Goal: Communication & Community: Answer question/provide support

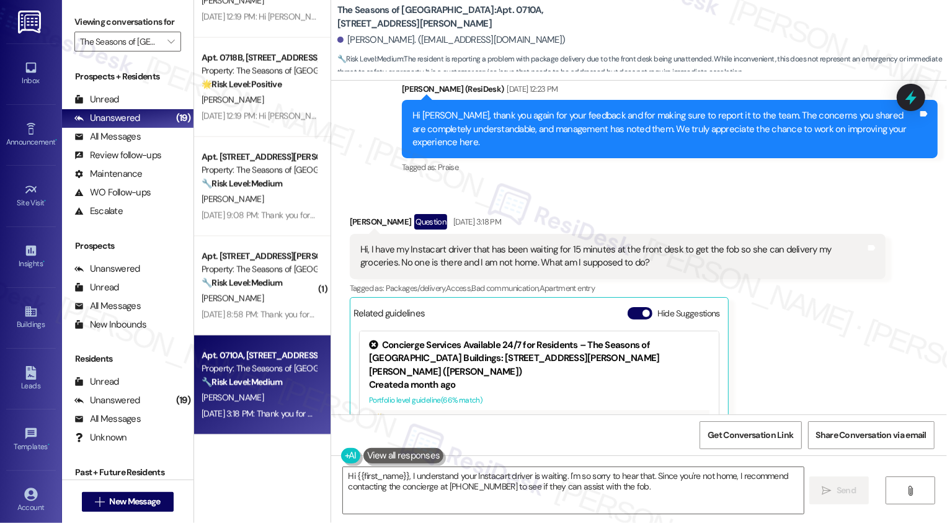
scroll to position [1153, 0]
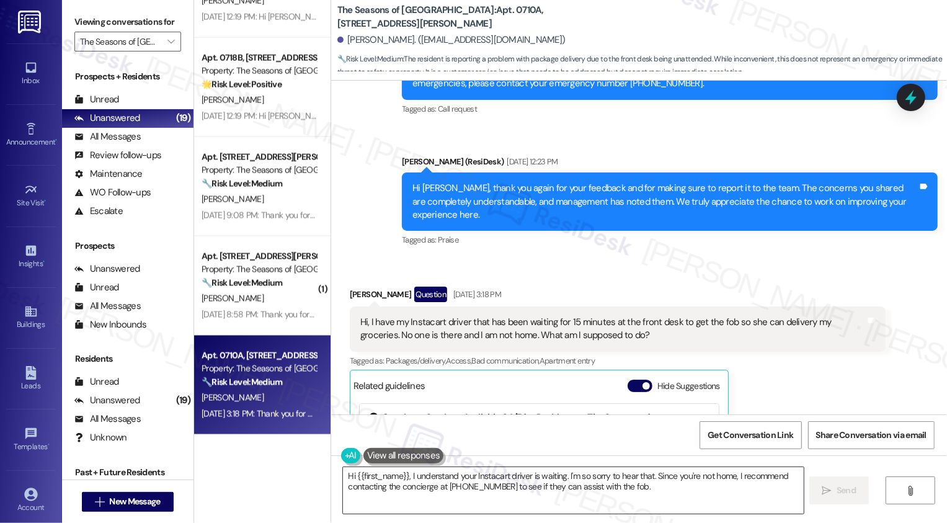
click at [514, 487] on textarea "Hi {{first_name}}, I understand your Instacart driver is waiting. I'm so sorry …" at bounding box center [573, 490] width 461 height 47
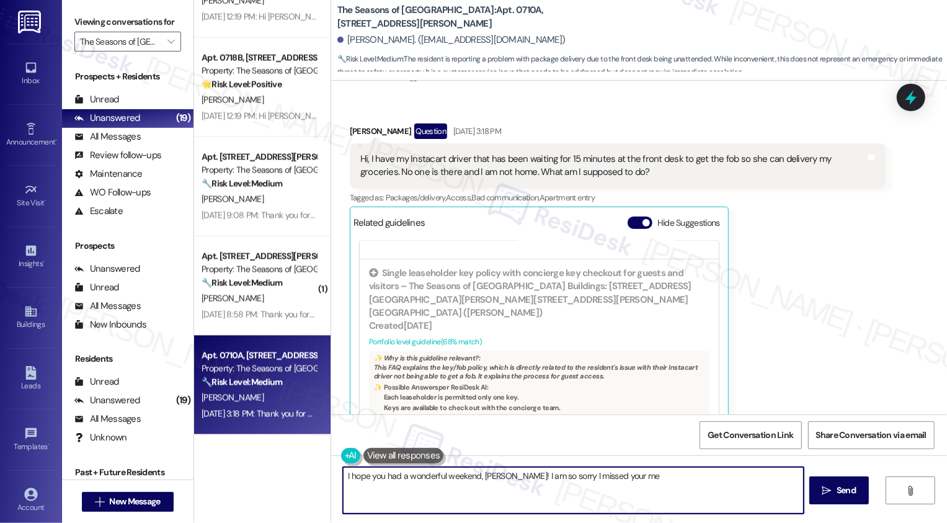
scroll to position [1312, 0]
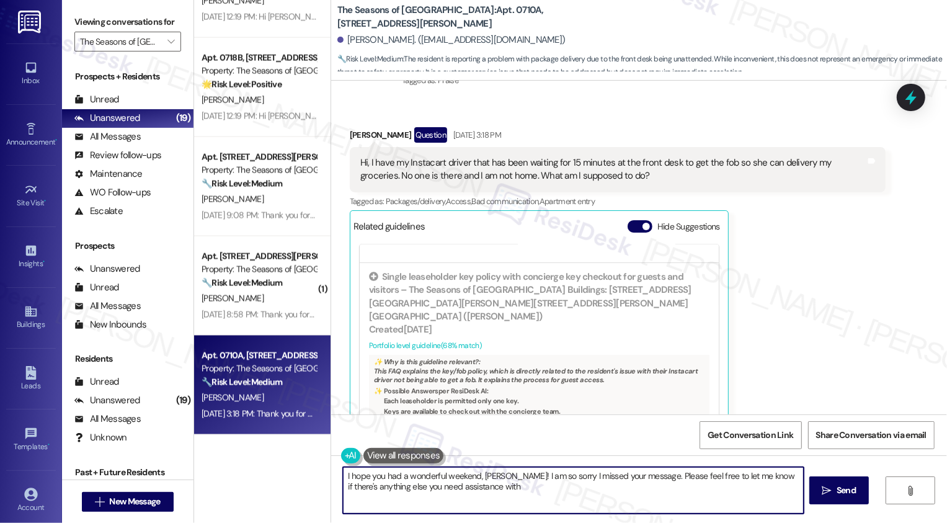
type textarea "I hope you had a wonderful weekend, [PERSON_NAME]! I am so sorry I missed your …"
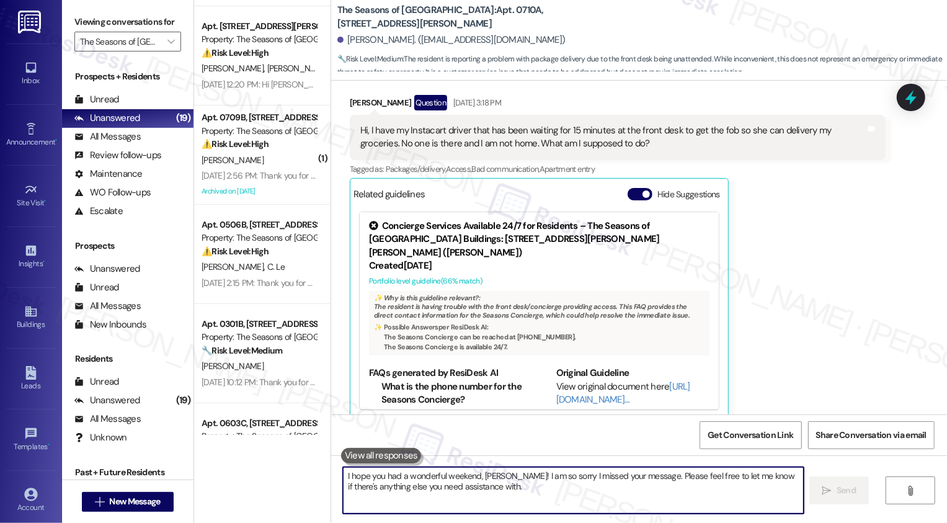
scroll to position [0, 0]
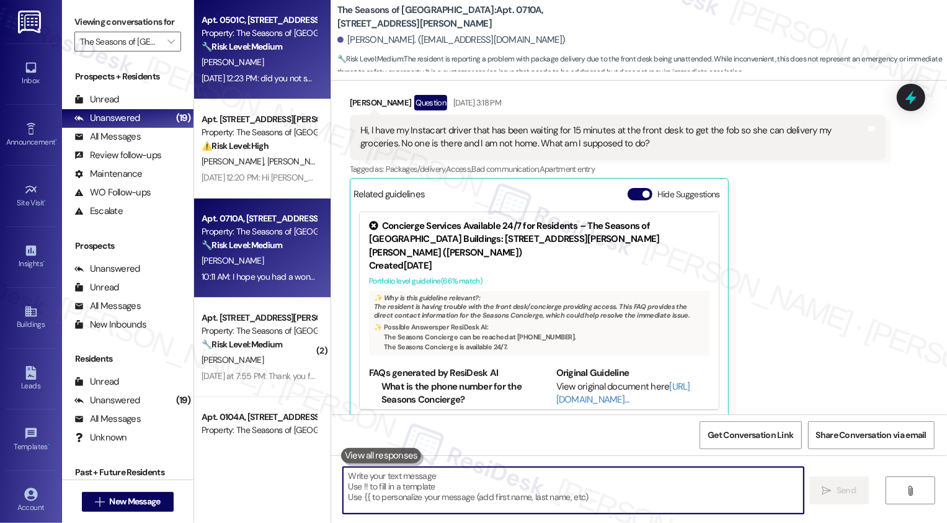
click at [262, 69] on div "[PERSON_NAME]" at bounding box center [258, 63] width 117 height 16
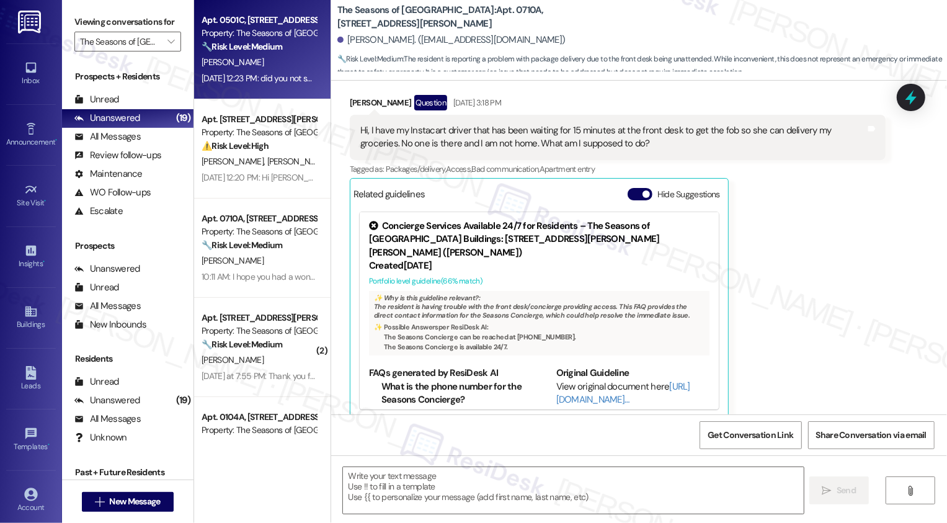
click at [262, 69] on div "[PERSON_NAME]" at bounding box center [258, 63] width 117 height 16
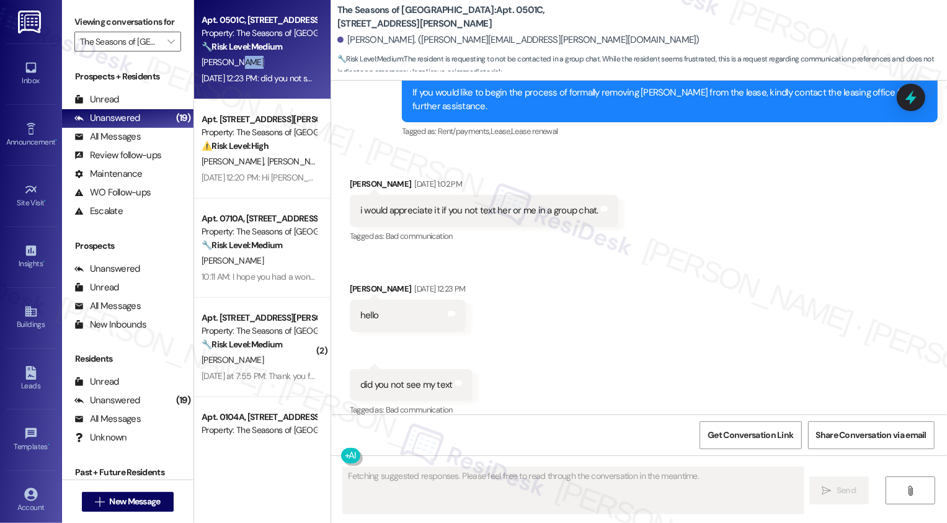
scroll to position [766, 0]
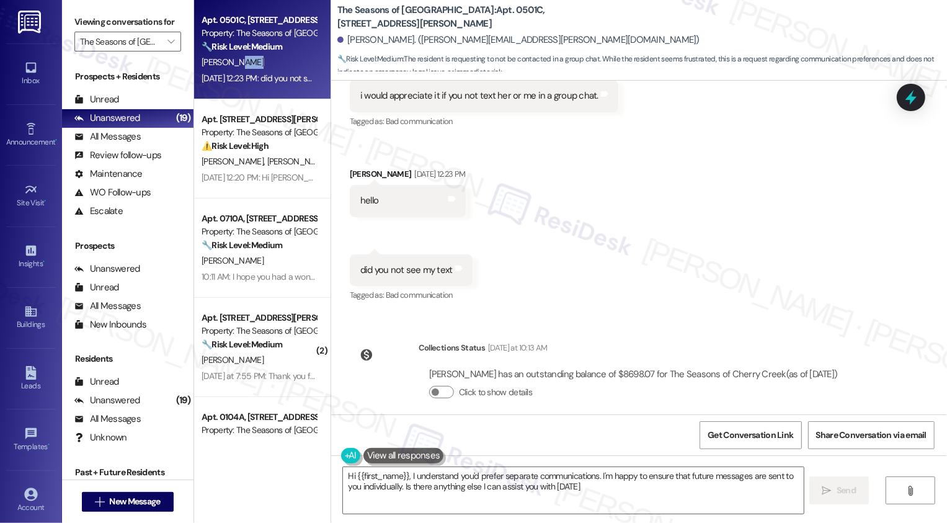
type textarea "Hi {{first_name}}, I understand you'd prefer separate communications. I'm happy…"
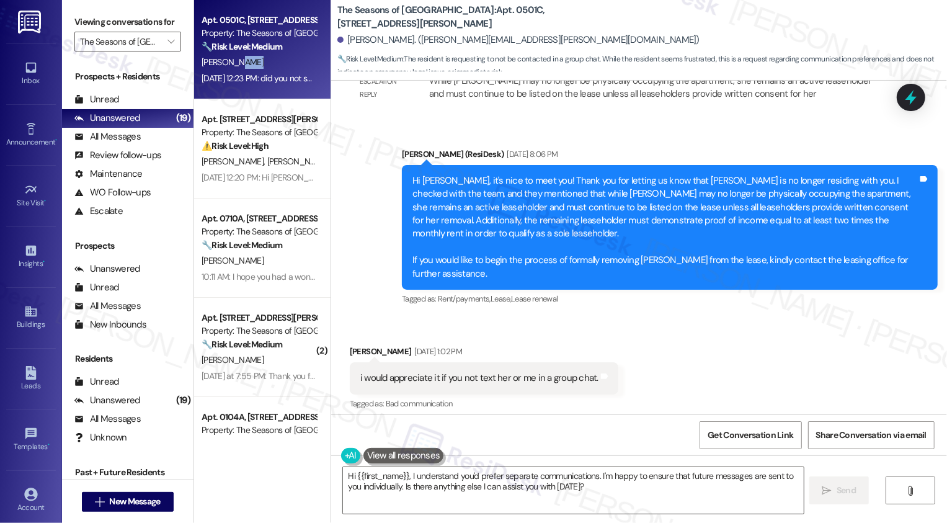
scroll to position [490, 0]
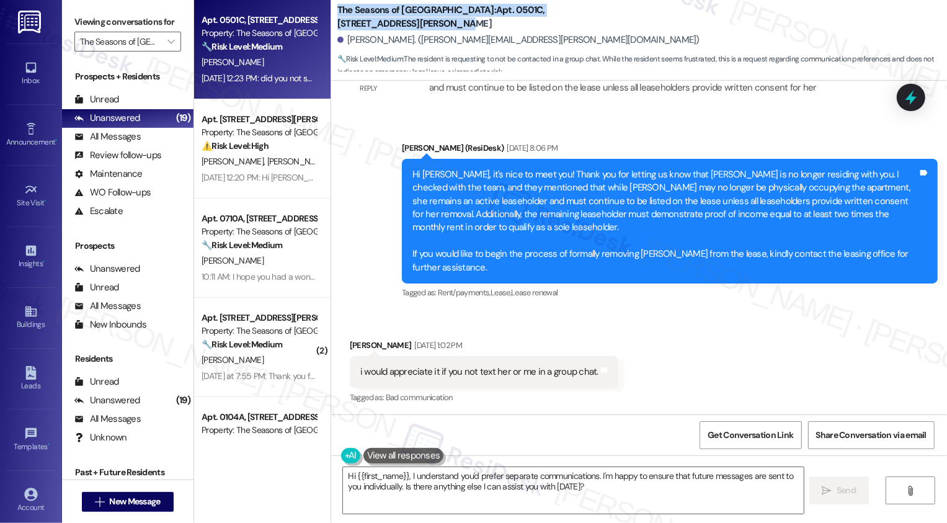
drag, startPoint x: 331, startPoint y: 6, endPoint x: 407, endPoint y: 19, distance: 77.4
click at [407, 19] on b "The Seasons of Cherry Creek: Apt. 0501C, [STREET_ADDRESS][PERSON_NAME]" at bounding box center [462, 17] width 248 height 27
copy b "The Seasons of Cherry Creek: Apt. 0501C, [STREET_ADDRESS][PERSON_NAME]"
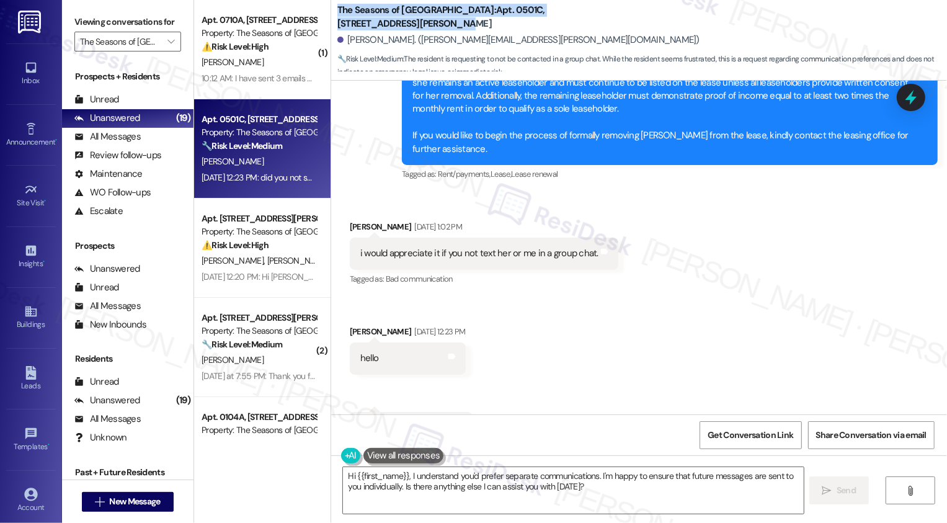
scroll to position [602, 0]
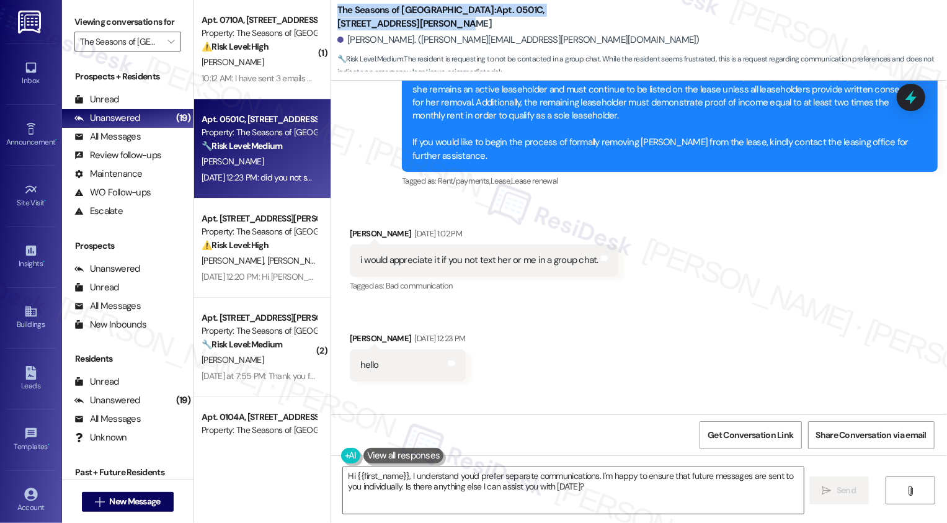
copy b "The Seasons of Cherry Creek: Apt. 0501C, [STREET_ADDRESS][PERSON_NAME]"
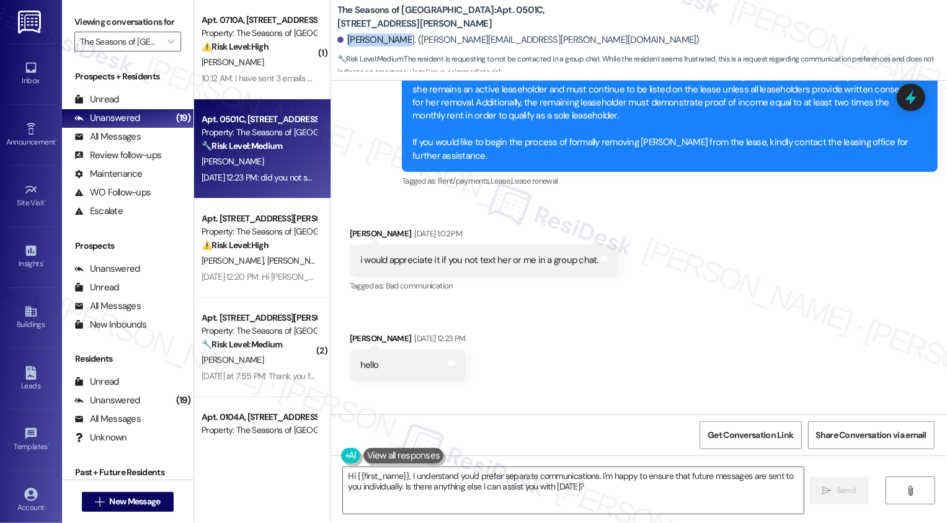
drag, startPoint x: 341, startPoint y: 41, endPoint x: 388, endPoint y: 40, distance: 47.8
click at [388, 40] on div "[PERSON_NAME]. ([PERSON_NAME][EMAIL_ADDRESS][PERSON_NAME][DOMAIN_NAME])" at bounding box center [519, 40] width 362 height 13
copy div "[PERSON_NAME]"
click at [452, 8] on b "The Seasons of Cherry Creek: Apt. 0501C, [STREET_ADDRESS][PERSON_NAME]" at bounding box center [462, 17] width 248 height 27
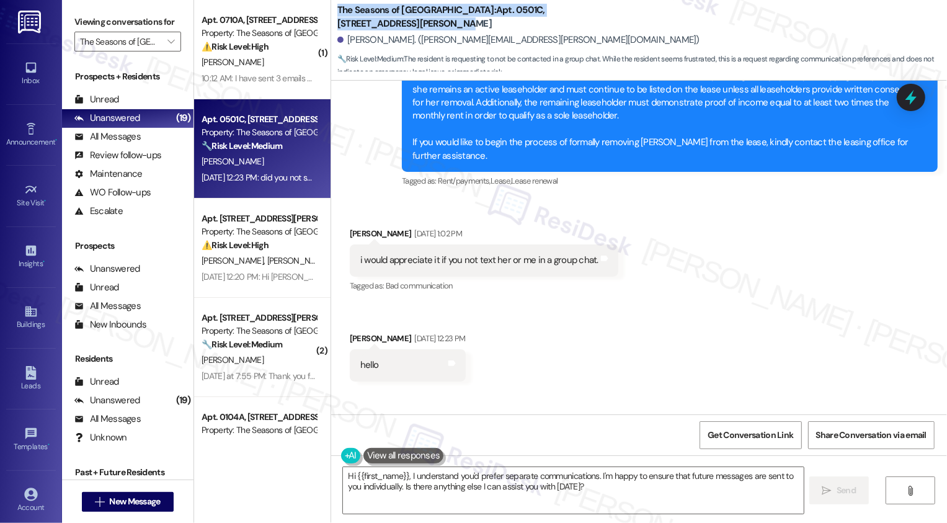
drag, startPoint x: 329, startPoint y: 7, endPoint x: 434, endPoint y: 30, distance: 107.2
click at [434, 30] on b "The Seasons of Cherry Creek: Apt. 0501C, [STREET_ADDRESS][PERSON_NAME]" at bounding box center [462, 17] width 248 height 27
copy b "The Seasons of Cherry Creek: Apt. 0501C, [STREET_ADDRESS][PERSON_NAME]"
click at [799, 316] on div "Received via SMS [PERSON_NAME] [DATE] 1:02 PM i would appreciate it if you not …" at bounding box center [639, 338] width 616 height 279
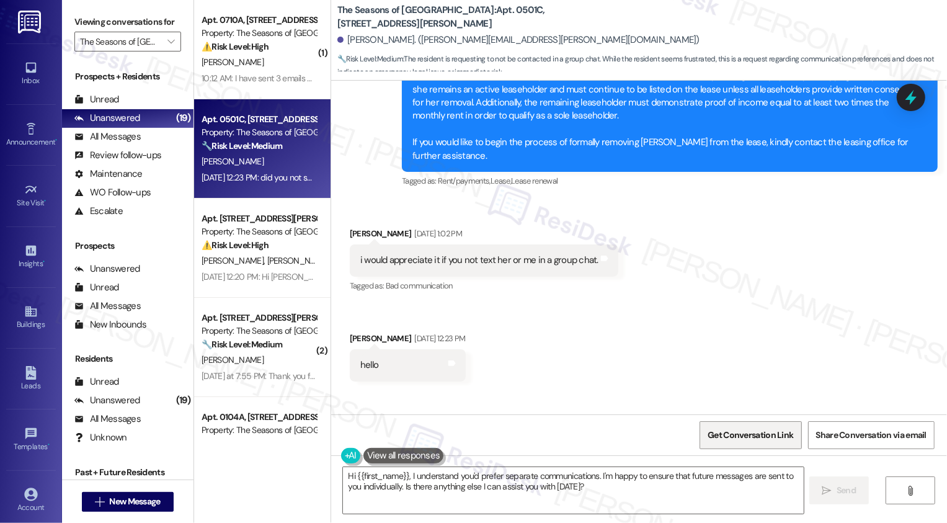
click at [765, 445] on span "Get Conversation Link" at bounding box center [750, 435] width 91 height 27
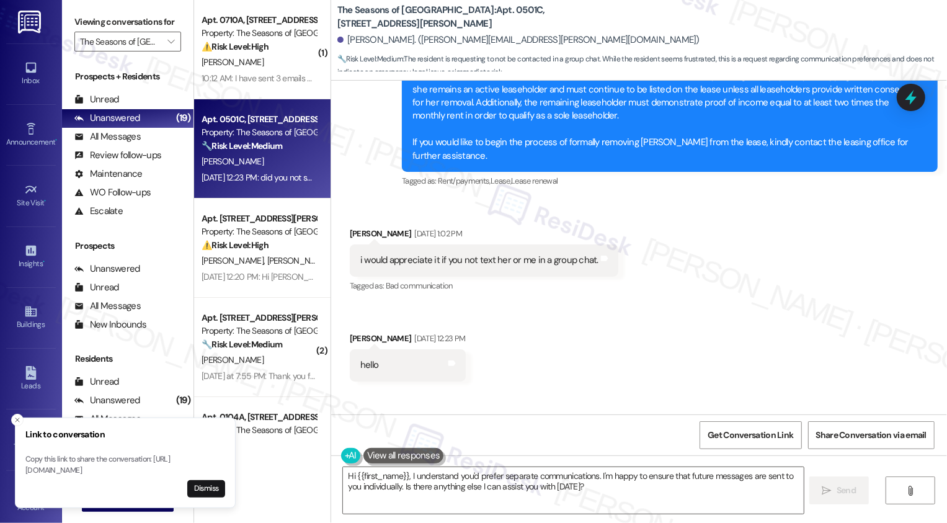
scroll to position [766, 0]
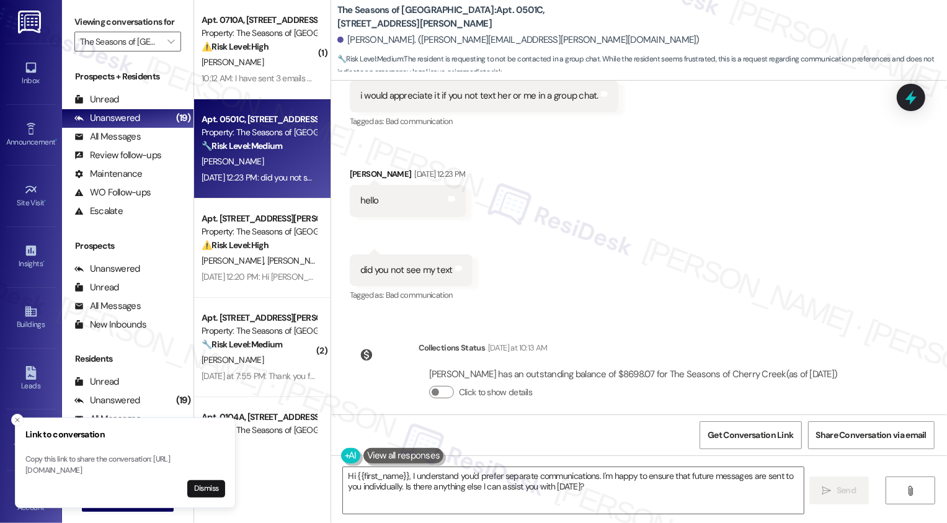
click at [714, 268] on div "Received via SMS [PERSON_NAME] [DATE] 1:02 PM i would appreciate it if you not …" at bounding box center [639, 174] width 616 height 279
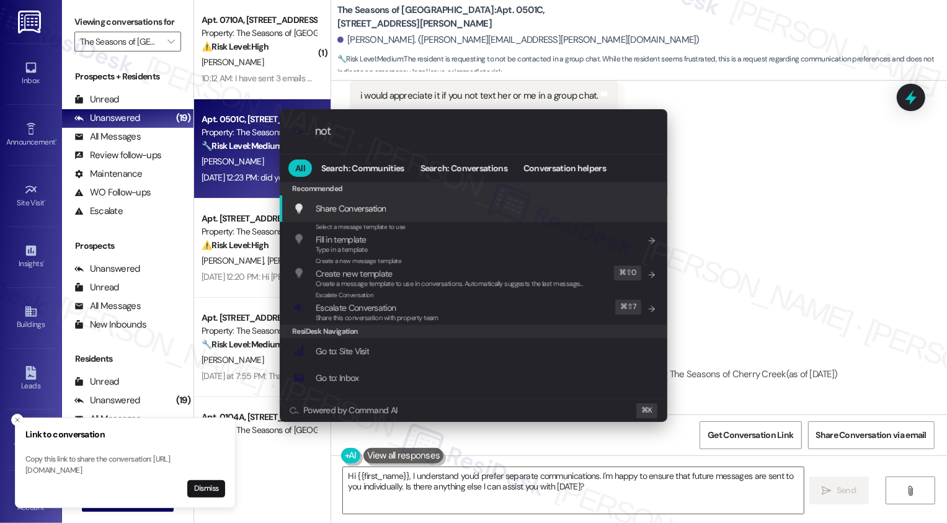
type input "note"
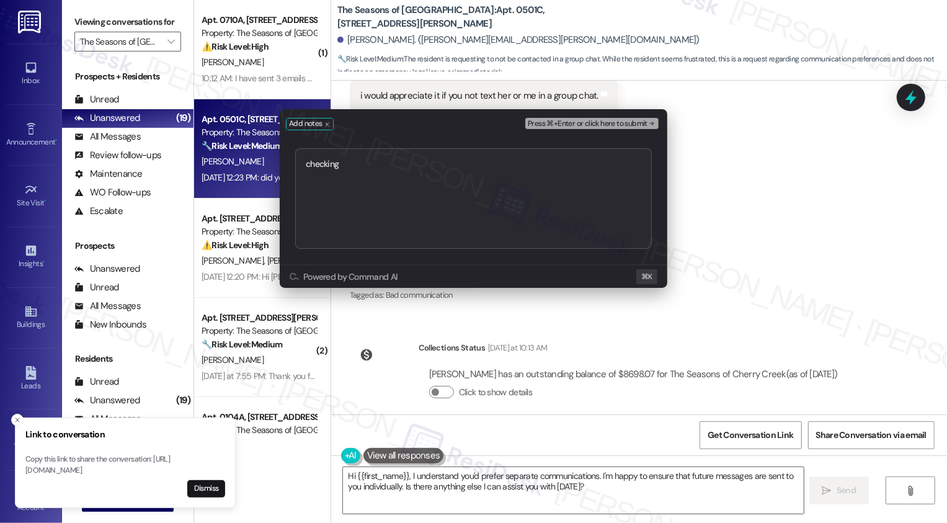
type textarea "checking [URL][DOMAIN_NAME]"
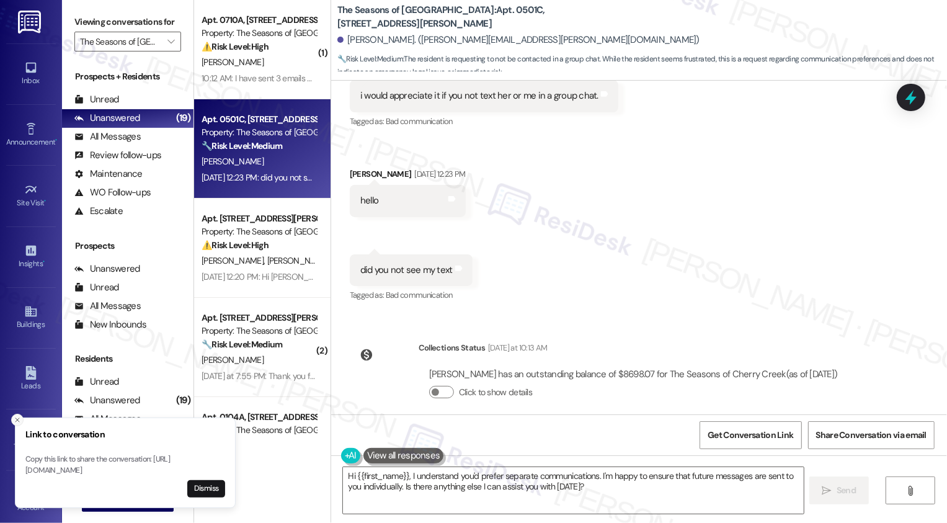
click at [16, 418] on line "Close toast" at bounding box center [18, 420] width 4 height 4
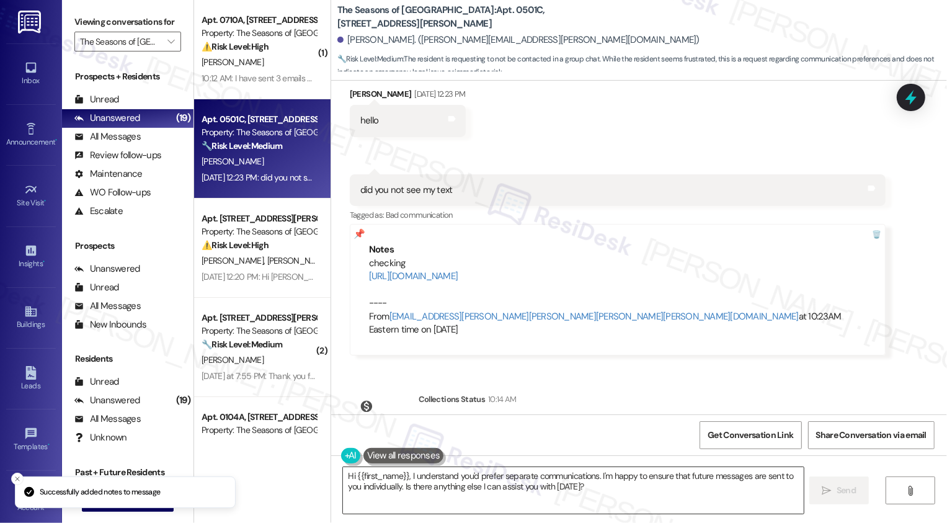
scroll to position [859, 0]
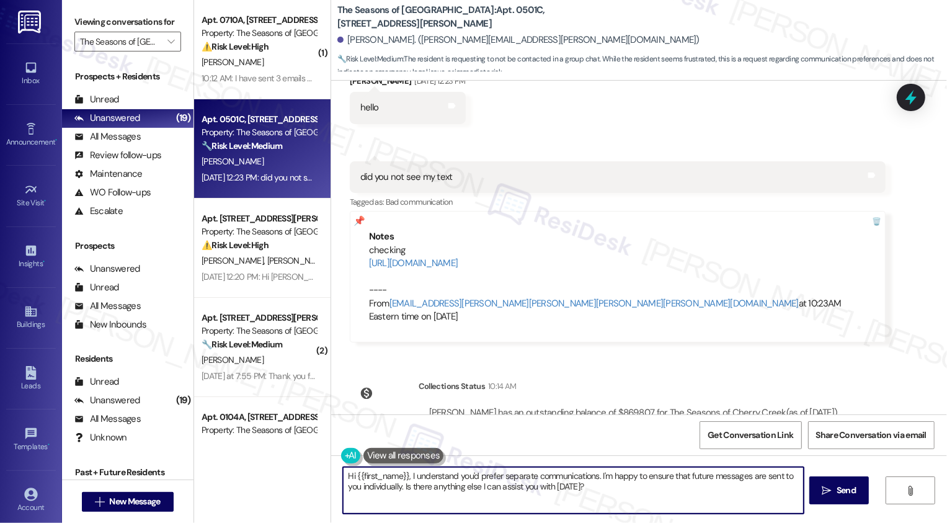
drag, startPoint x: 406, startPoint y: 475, endPoint x: 668, endPoint y: 499, distance: 263.0
click at [668, 499] on textarea "Hi {{first_name}}, I understand you'd prefer separate communications. I'm happy…" at bounding box center [573, 490] width 461 height 47
type textarea "Hi {{first_name}}, I hope you had a wonderful weekend! I'm so sorry I missed yo…"
click at [812, 300] on div "Received via SMS [PERSON_NAME] [DATE] 1:02 PM i would appreciate it if you not …" at bounding box center [639, 147] width 616 height 410
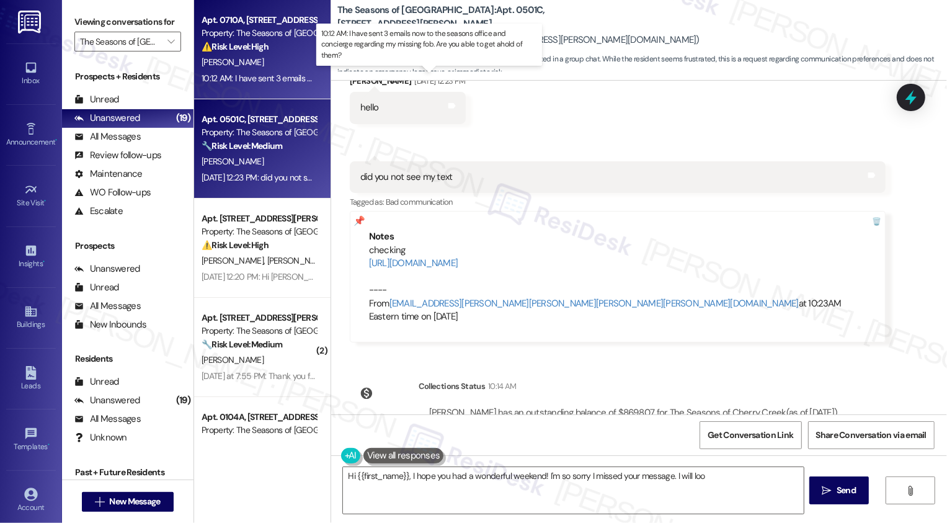
click at [274, 78] on div "10:12 AM: I have sent 3 emails now to the seasons office and concierge regardin…" at bounding box center [438, 78] width 473 height 11
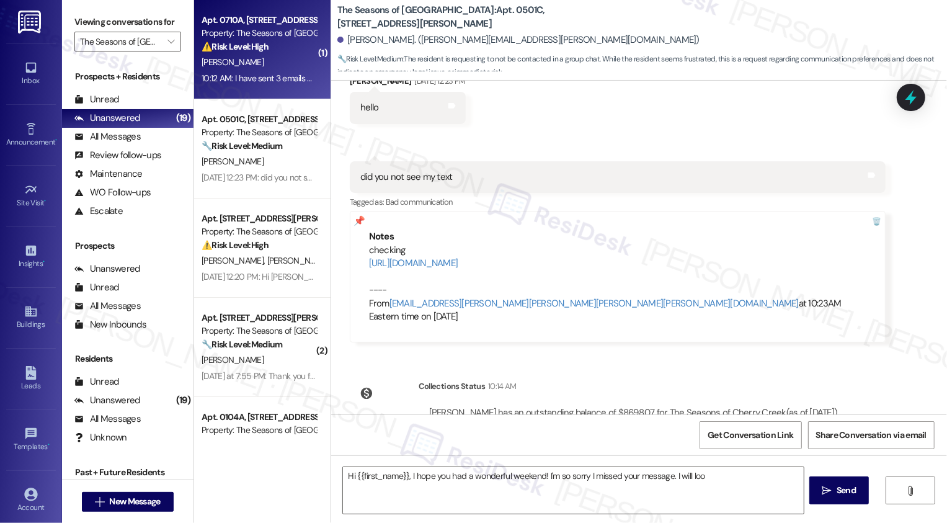
type textarea "Fetching suggested responses. Please feel free to read through the conversation…"
click at [274, 78] on div "10:12 AM: I have sent 3 emails now to the seasons office and concierge regardin…" at bounding box center [438, 78] width 473 height 11
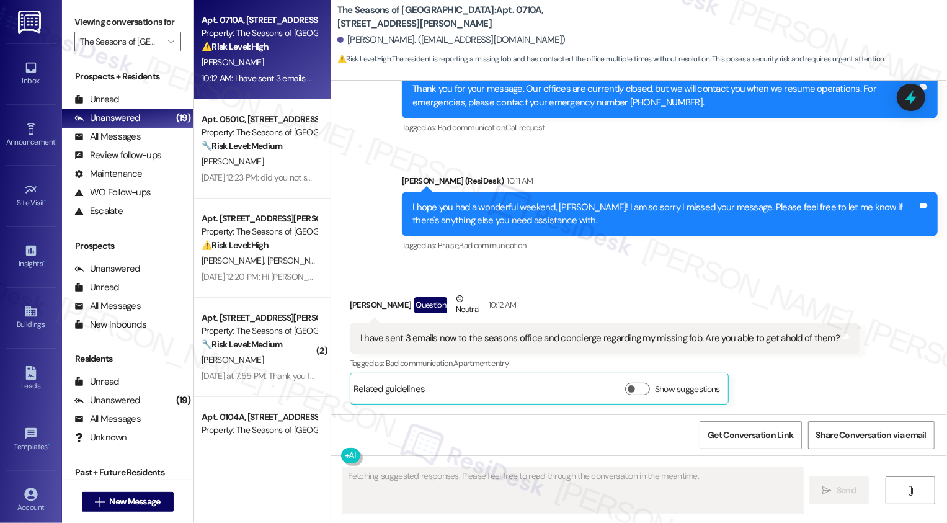
scroll to position [1722, 0]
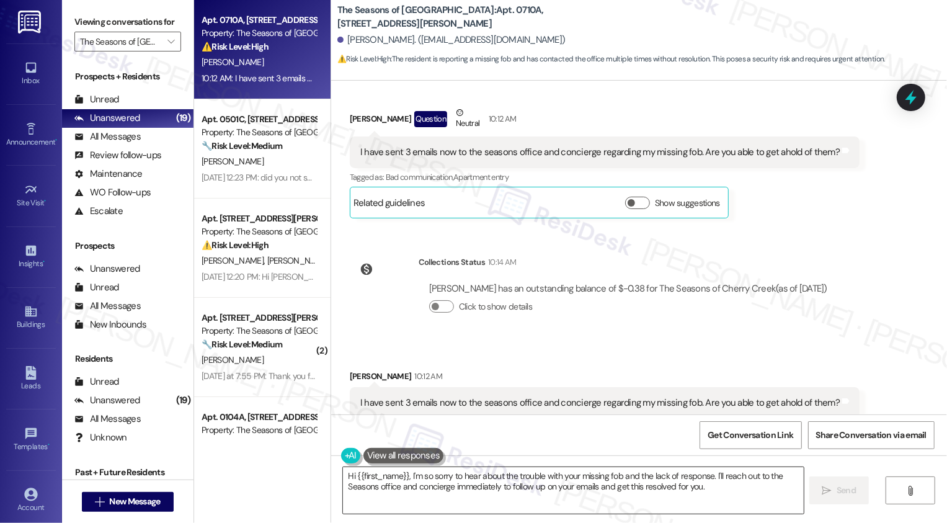
click at [472, 486] on textarea "Hi {{first_name}}, I'm so sorry to hear about the trouble with your missing fob…" at bounding box center [573, 490] width 461 height 47
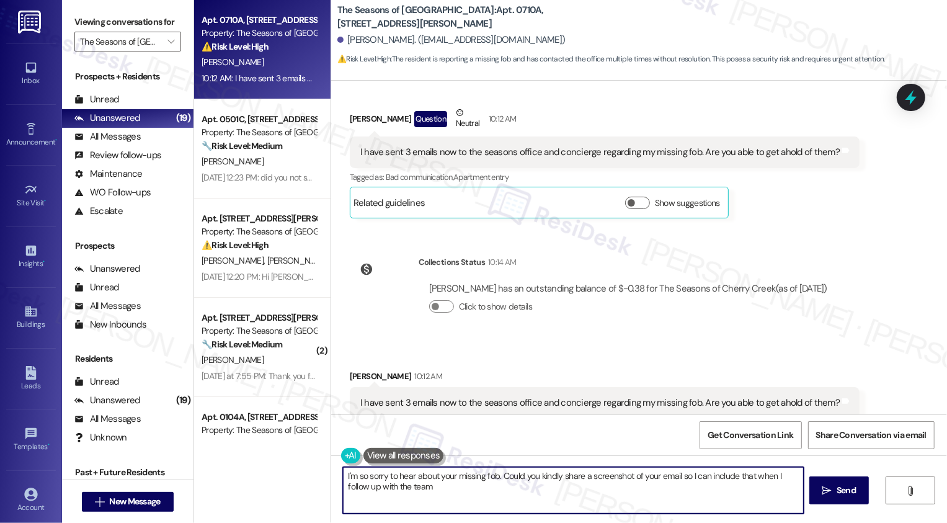
type textarea "I'm so sorry to hear about your missing fob. Could you kindly share a screensho…"
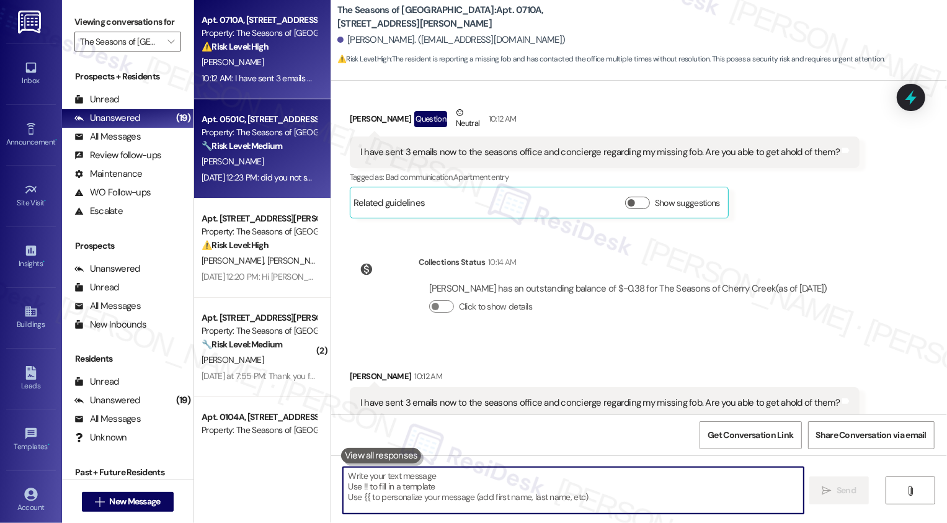
scroll to position [1721, 0]
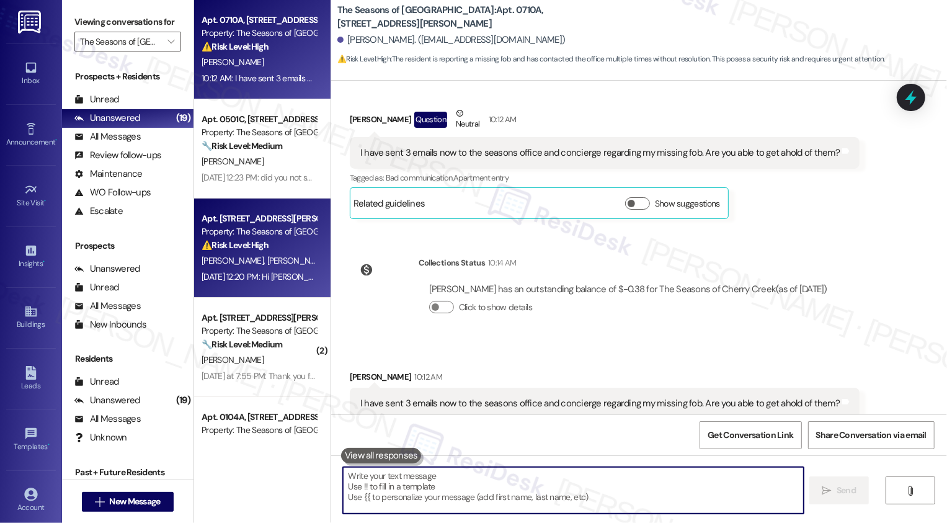
click at [254, 233] on div "Property: The Seasons of [GEOGRAPHIC_DATA]" at bounding box center [259, 231] width 115 height 13
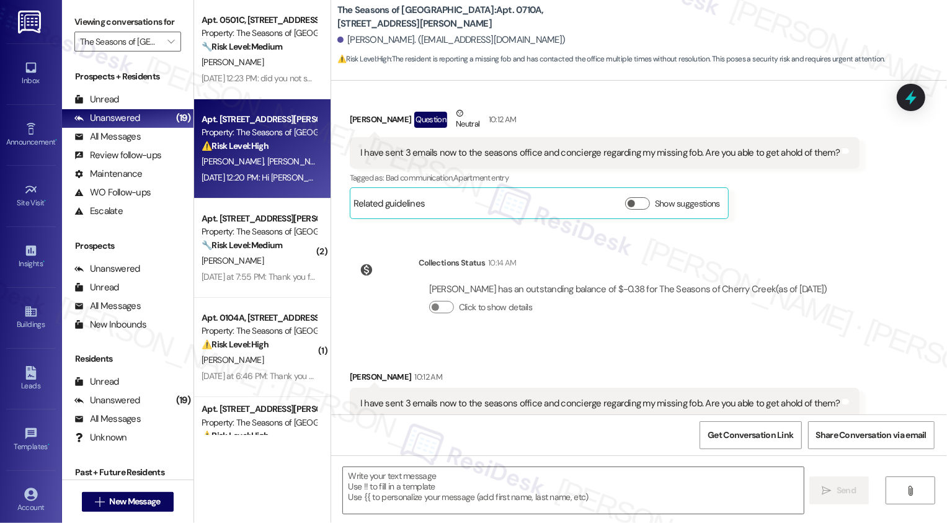
click at [254, 233] on div "Property: The Seasons of [GEOGRAPHIC_DATA]" at bounding box center [259, 231] width 115 height 13
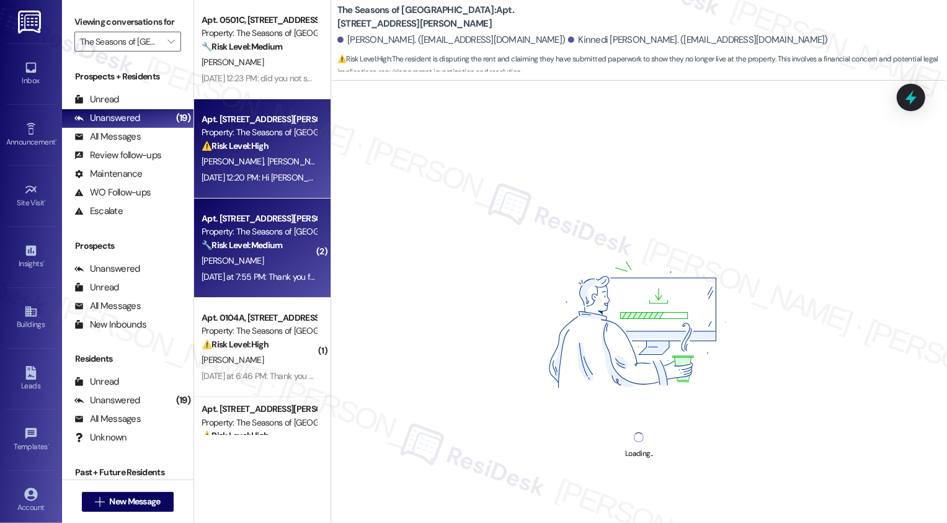
click at [246, 178] on div "[DATE] 12:20 PM: Hi [PERSON_NAME] and [PERSON_NAME], a gentle reminder that you…" at bounding box center [621, 177] width 838 height 11
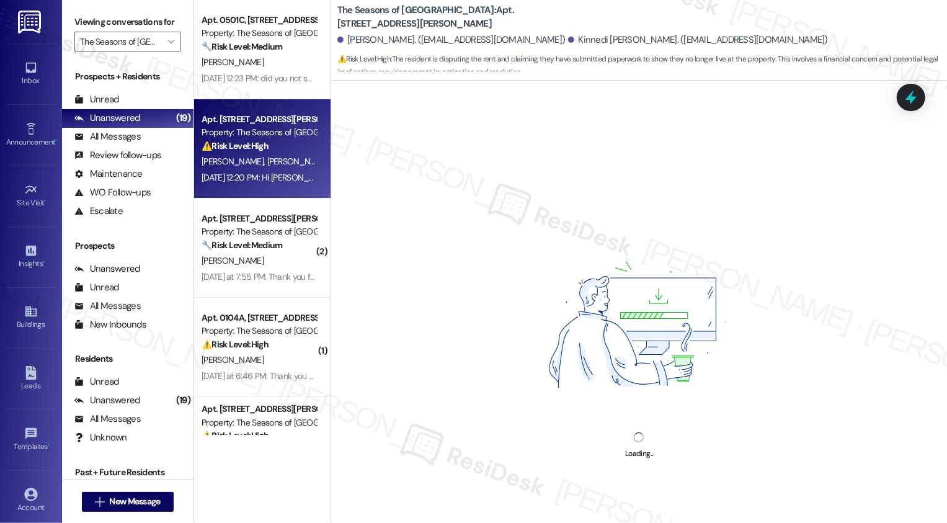
click at [246, 178] on div "[DATE] 12:20 PM: Hi [PERSON_NAME] and [PERSON_NAME], a gentle reminder that you…" at bounding box center [621, 177] width 838 height 11
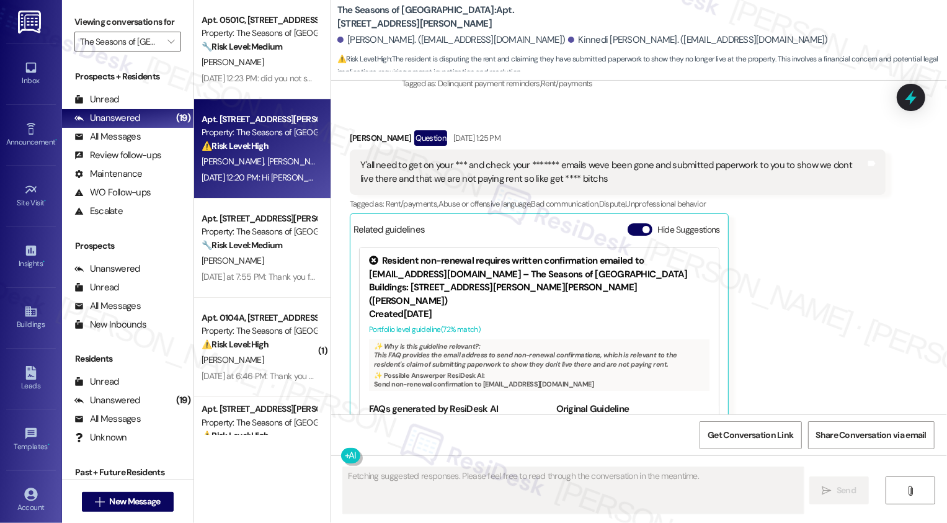
scroll to position [493, 0]
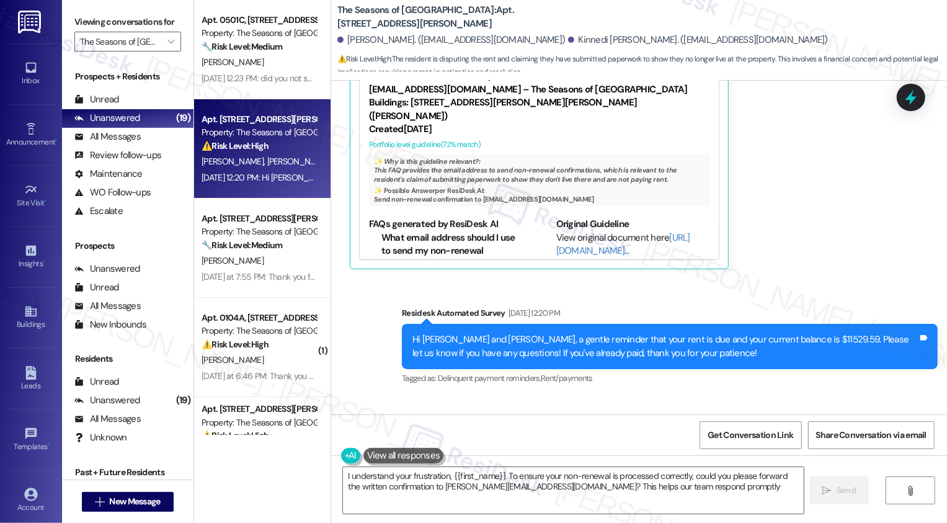
type textarea "I understand your frustration, {{first_name}}. To ensure your non-renewal is pr…"
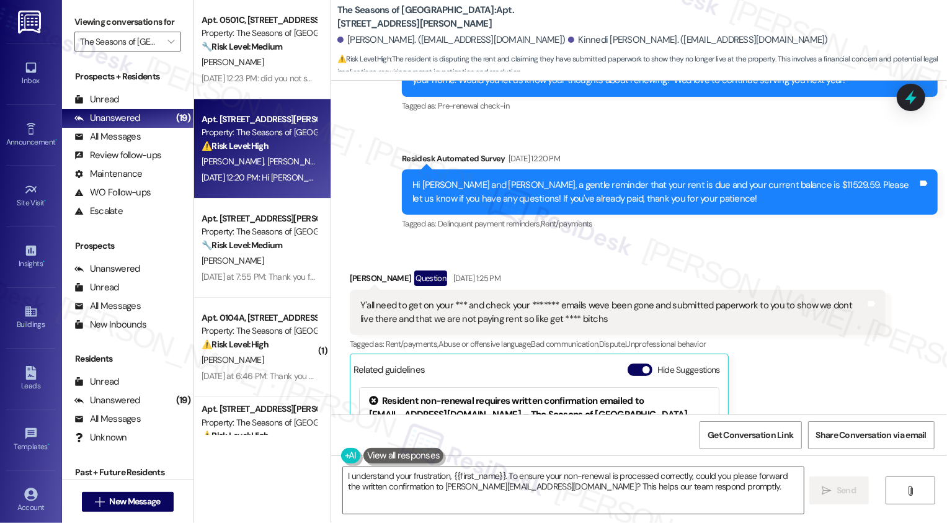
scroll to position [392, 0]
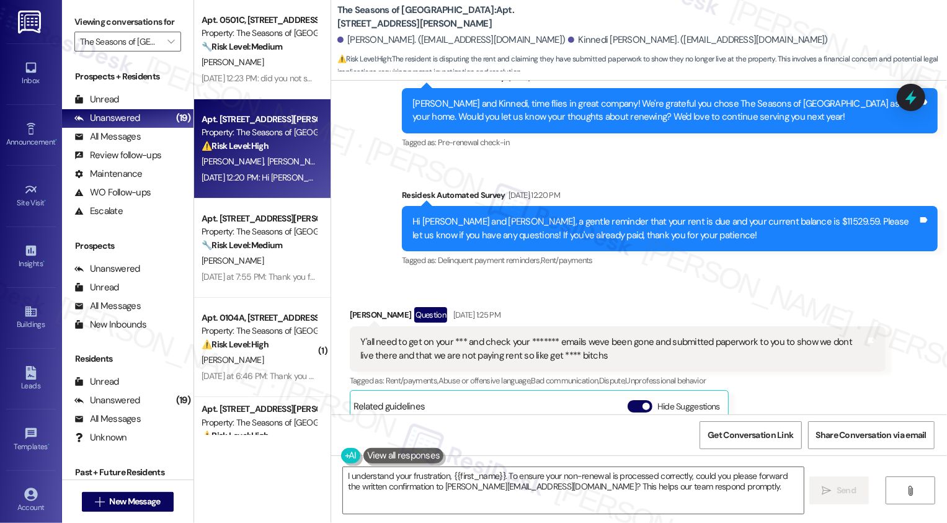
click at [403, 29] on b "The Seasons of Cherry Creek: Apt. [STREET_ADDRESS][PERSON_NAME]" at bounding box center [462, 17] width 248 height 27
drag, startPoint x: 329, startPoint y: 7, endPoint x: 392, endPoint y: 20, distance: 64.5
click at [392, 20] on b "The Seasons of Cherry Creek: Apt. [STREET_ADDRESS][PERSON_NAME]" at bounding box center [462, 17] width 248 height 27
copy b "The Seasons of Cherry Creek: Apt. [STREET_ADDRESS][PERSON_NAME]"
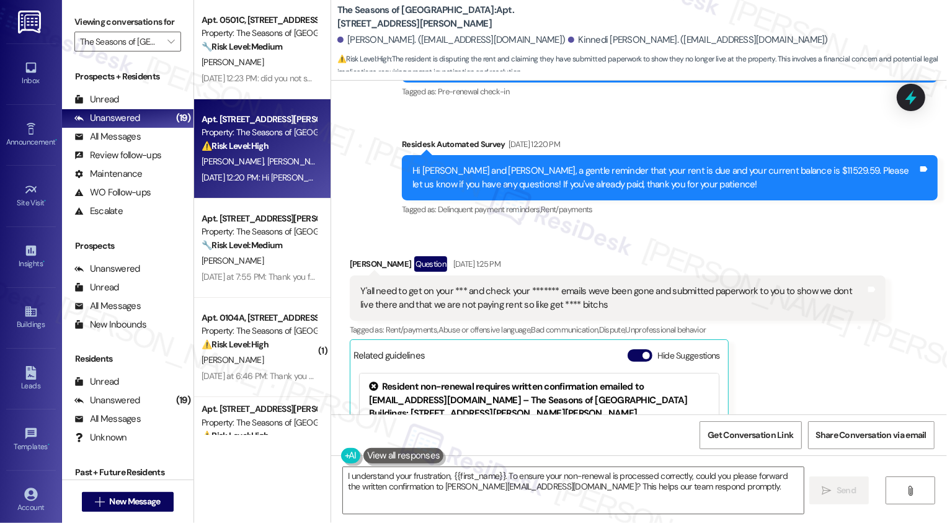
scroll to position [444, 0]
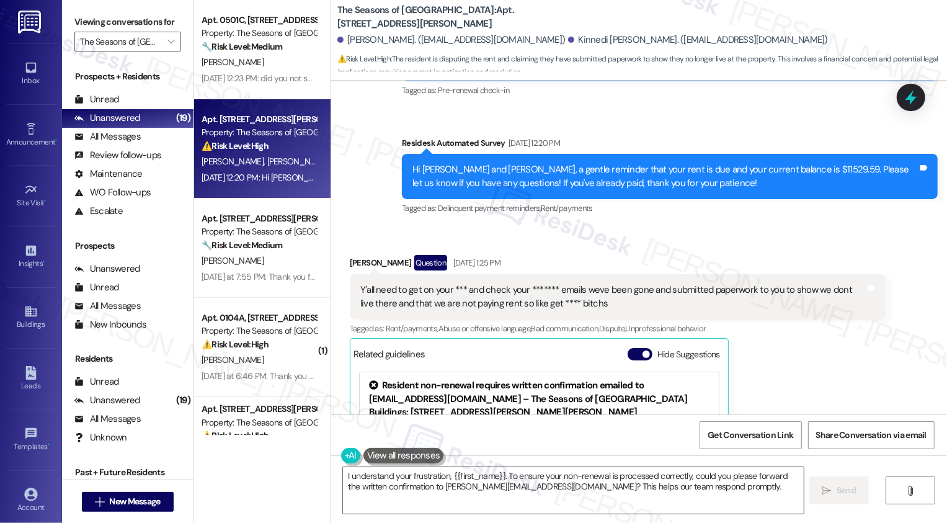
copy b "The Seasons of Cherry Creek: Apt. [STREET_ADDRESS][PERSON_NAME]"
click at [377, 120] on div "Survey, sent via SMS Residesk Automated Survey [DATE] 12:25 PM Hi [PERSON_NAME]…" at bounding box center [639, 36] width 616 height 380
drag, startPoint x: 339, startPoint y: 40, endPoint x: 609, endPoint y: 36, distance: 269.3
click at [609, 36] on div "[PERSON_NAME]. ([EMAIL_ADDRESS][DOMAIN_NAME]) [PERSON_NAME]. ([EMAIL_ADDRESS][D…" at bounding box center [643, 40] width 610 height 25
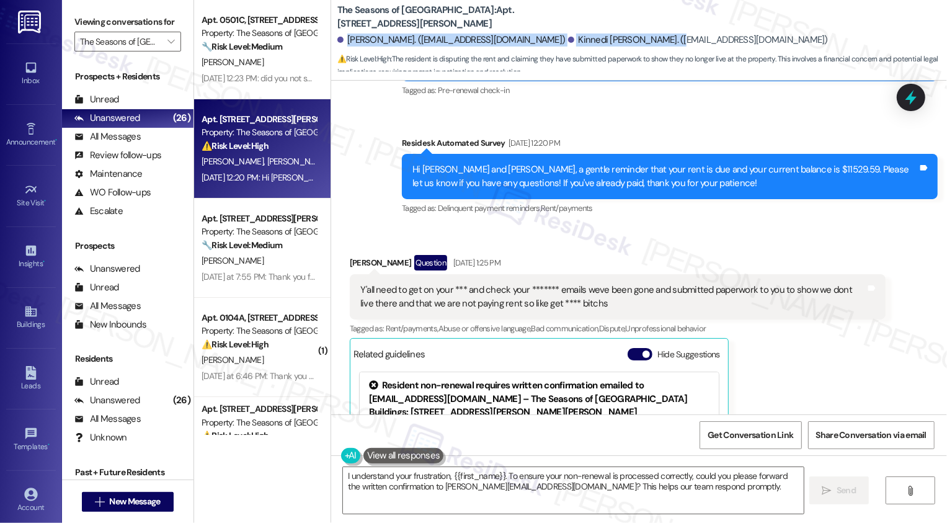
copy div "[PERSON_NAME]. ([EMAIL_ADDRESS][DOMAIN_NAME]) [PERSON_NAME]"
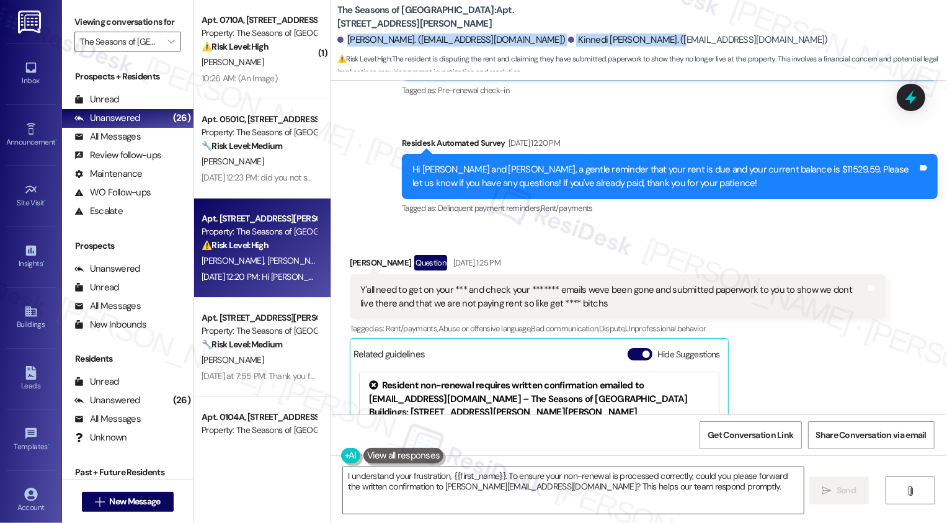
click at [771, 262] on div "[PERSON_NAME] Question [DATE] 1:25 PM" at bounding box center [618, 265] width 536 height 20
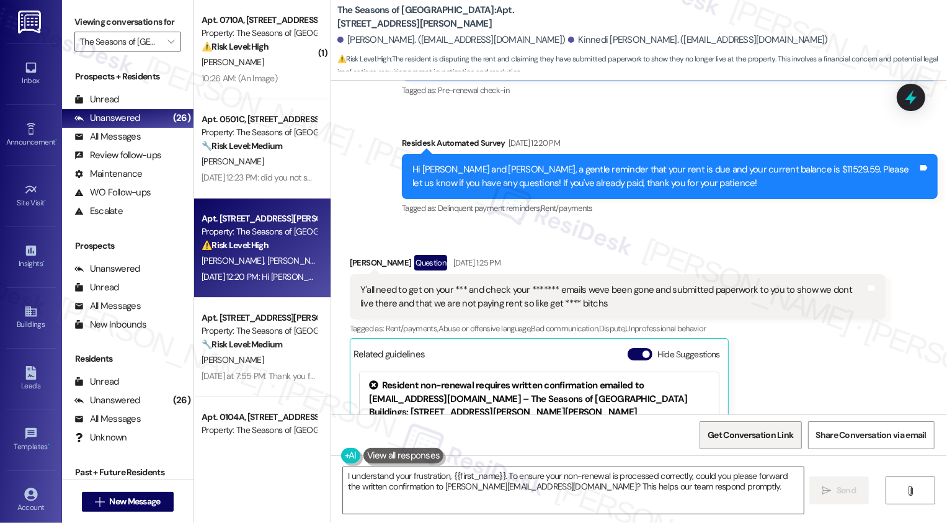
click at [748, 428] on span "Get Conversation Link" at bounding box center [750, 435] width 91 height 27
click at [759, 372] on div "[PERSON_NAME] Question [DATE] 1:25 PM Y'all need to get on your *** and check y…" at bounding box center [618, 417] width 536 height 325
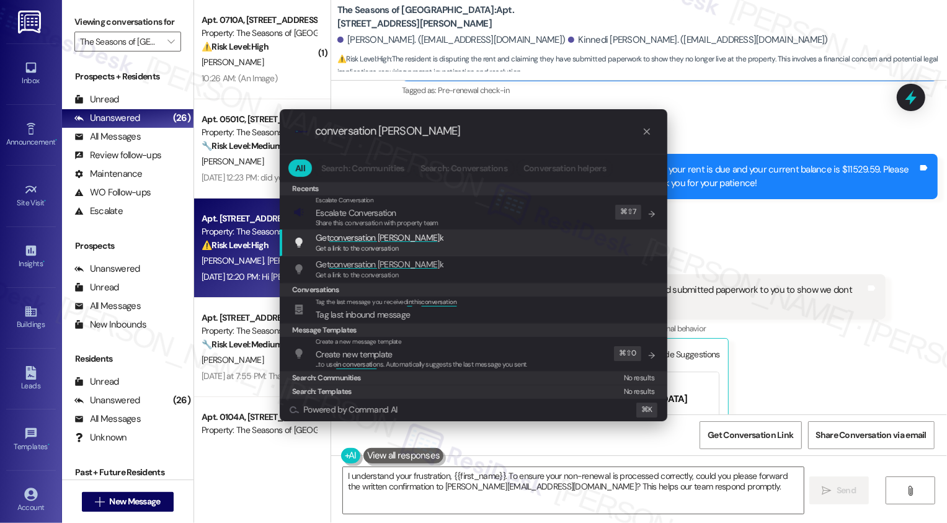
click at [423, 236] on div "Get conversation [PERSON_NAME] Get a link to the conversation Add shortcut" at bounding box center [474, 242] width 363 height 23
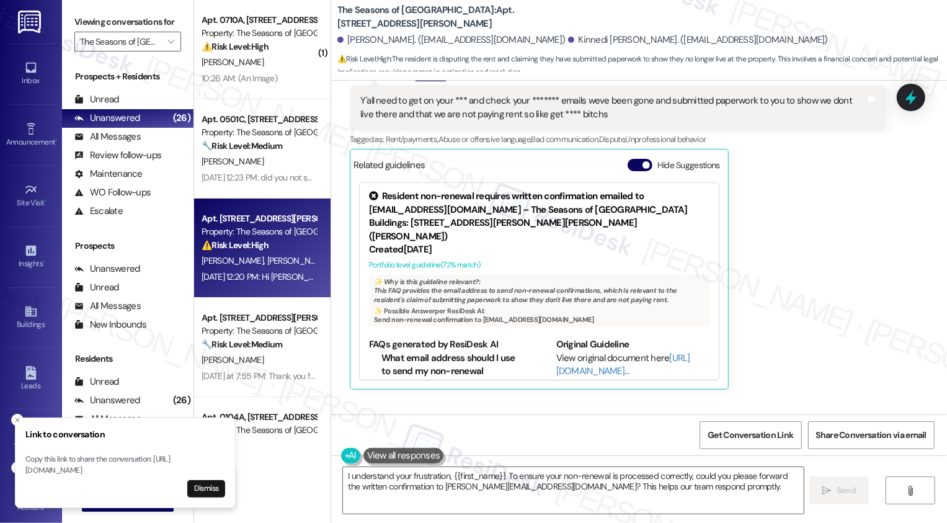
scroll to position [864, 0]
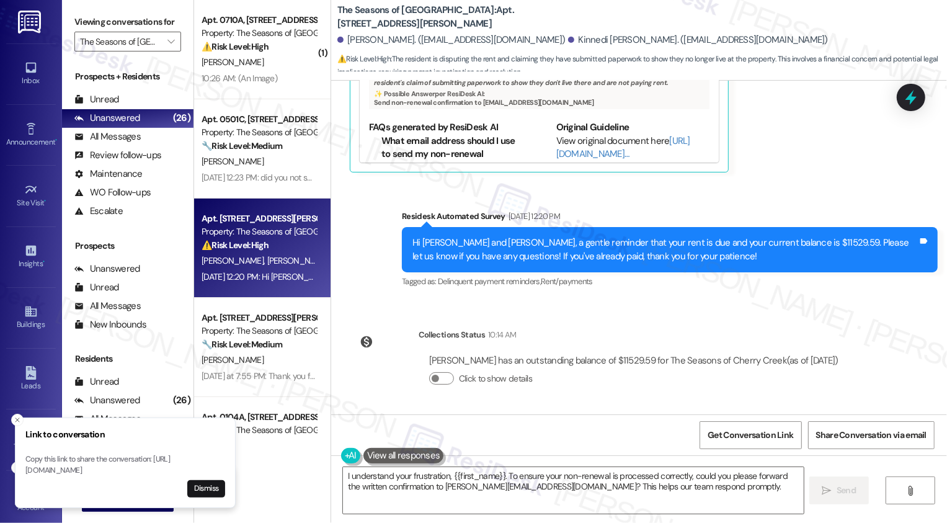
click at [661, 328] on div "Collections Status 10:14 AM" at bounding box center [634, 336] width 431 height 17
click at [17, 416] on icon "Close toast" at bounding box center [17, 419] width 7 height 7
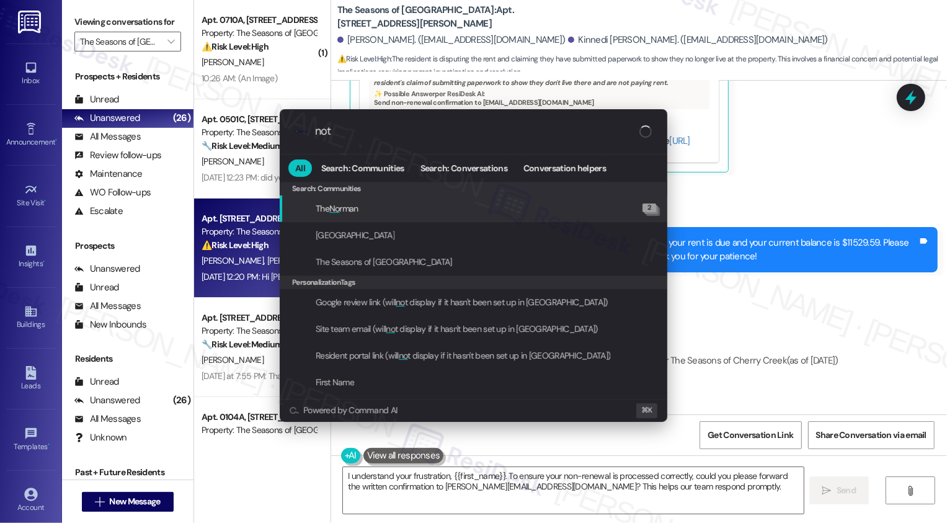
type input "note"
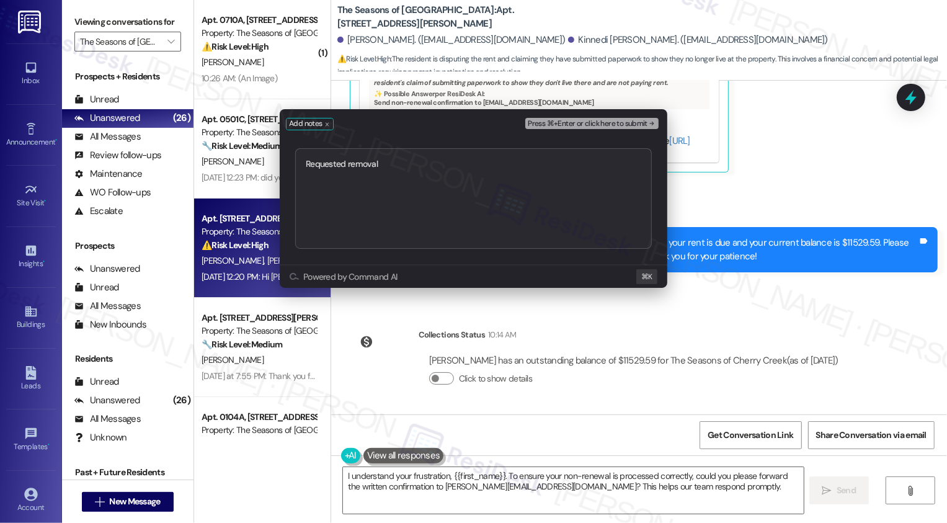
type textarea "Requested removal [URL][DOMAIN_NAME]"
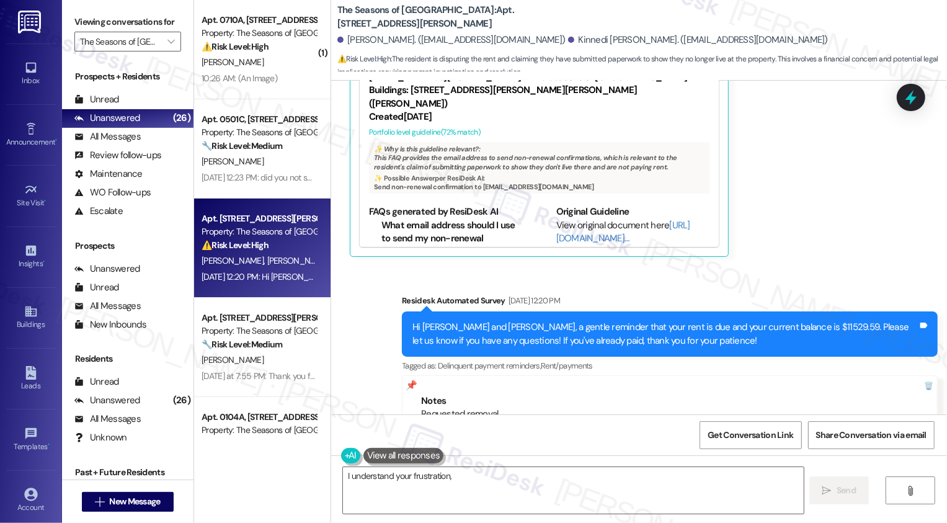
scroll to position [617, 0]
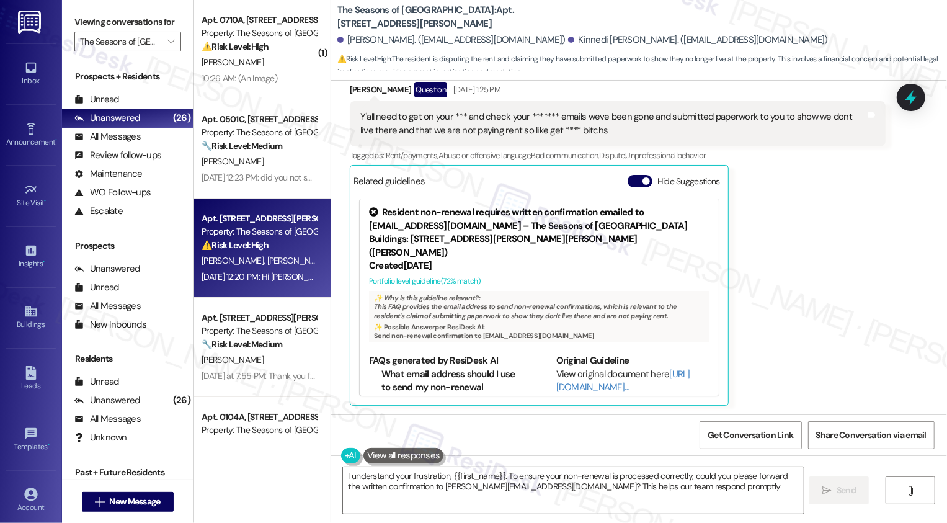
type textarea "I understand your frustration, {{first_name}}. To ensure your non-renewal is pr…"
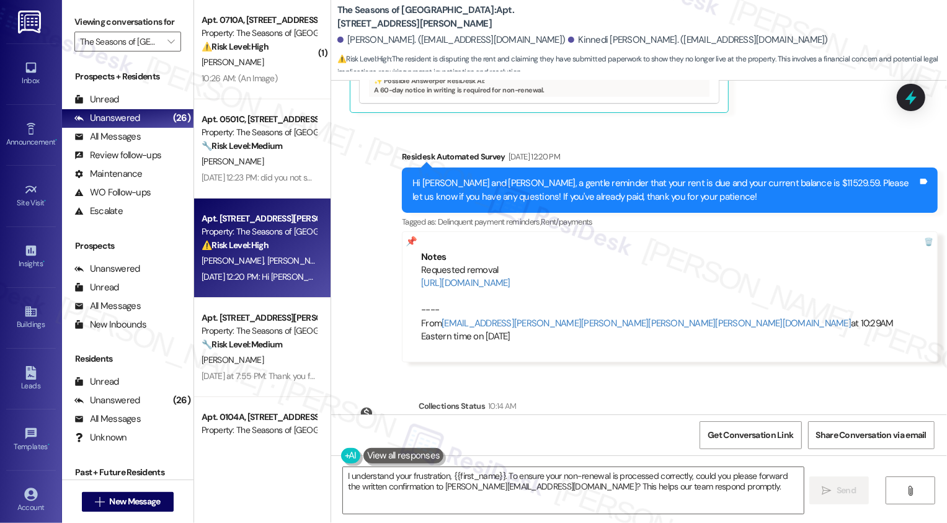
scroll to position [982, 0]
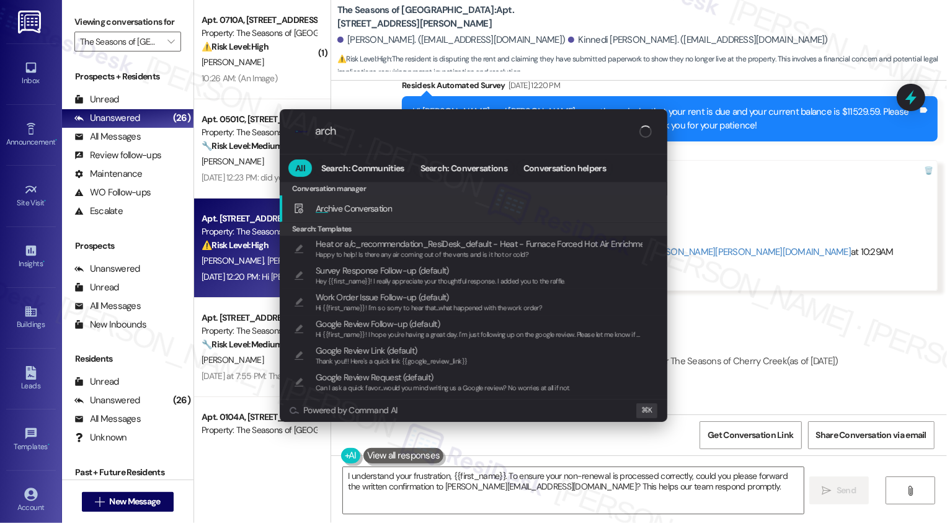
type input "archi"
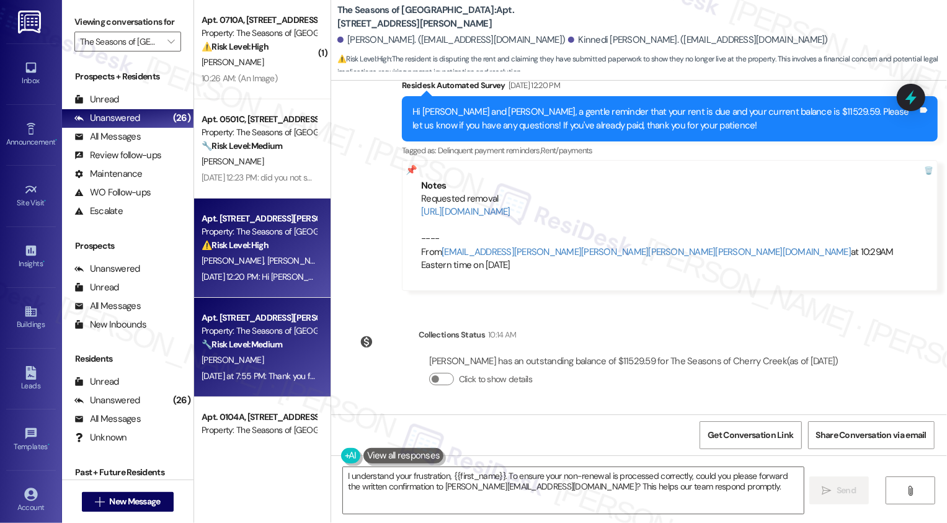
click at [273, 340] on strong "🔧 Risk Level: Medium" at bounding box center [242, 344] width 81 height 11
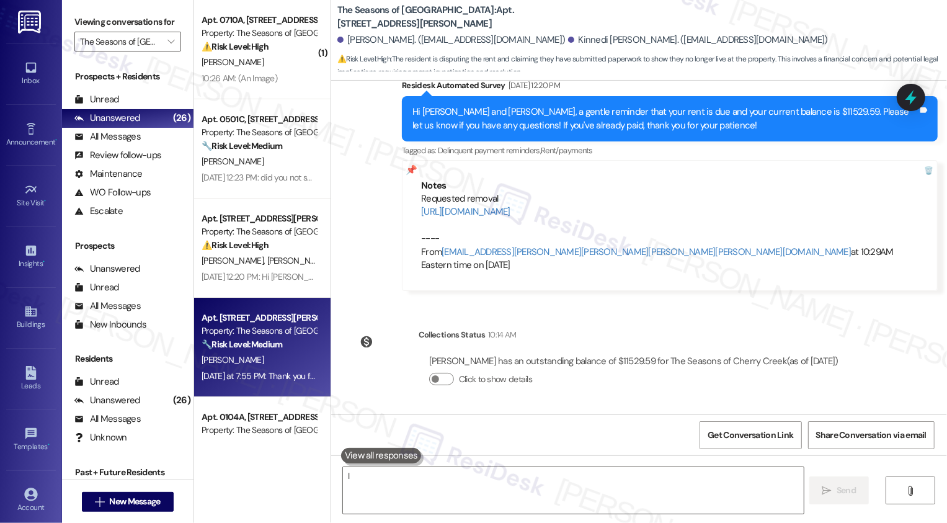
click at [273, 340] on strong "🔧 Risk Level: Medium" at bounding box center [242, 344] width 81 height 11
type textarea "I"
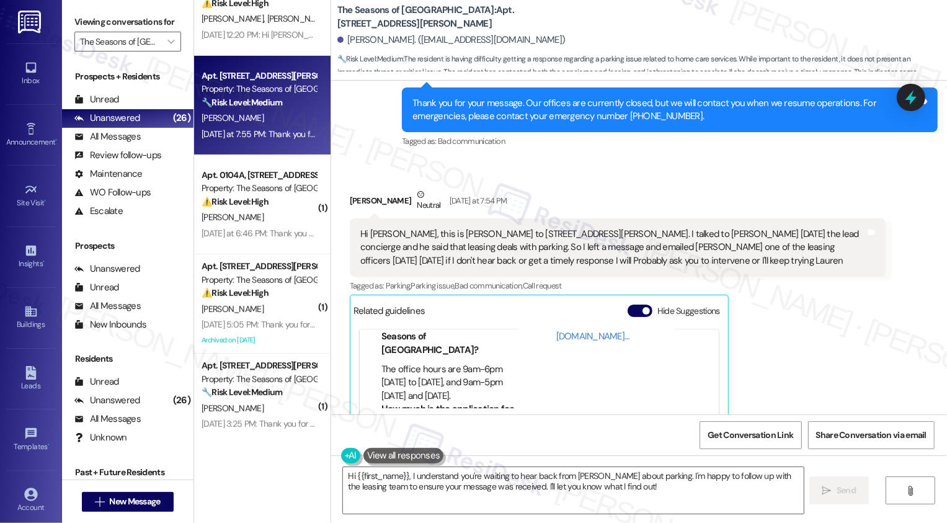
scroll to position [1595, 0]
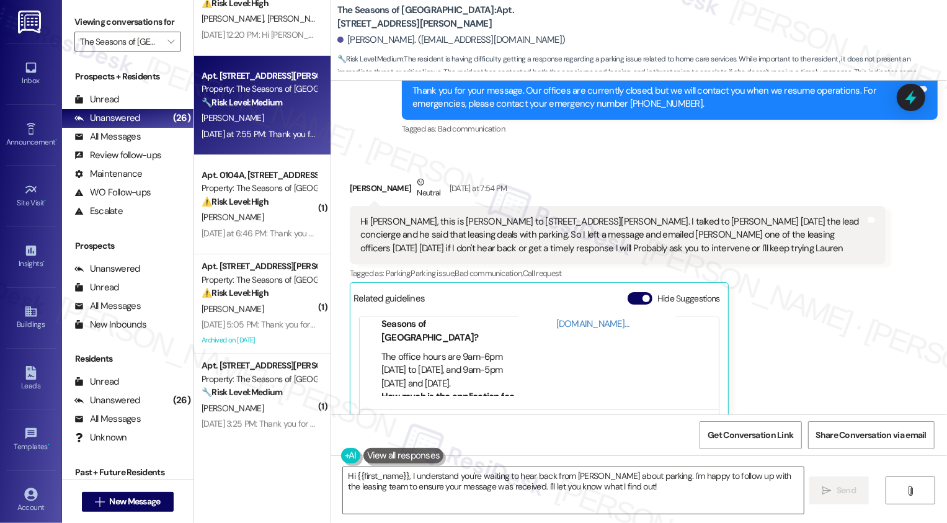
click at [524, 215] on div "Hi [PERSON_NAME], this is [PERSON_NAME] to [STREET_ADDRESS][PERSON_NAME]. I tal…" at bounding box center [613, 235] width 506 height 40
click at [568, 215] on div "Hi [PERSON_NAME], this is [PERSON_NAME] to [STREET_ADDRESS][PERSON_NAME]. I tal…" at bounding box center [613, 235] width 506 height 40
click at [612, 215] on div "Hi [PERSON_NAME], this is [PERSON_NAME] to [STREET_ADDRESS][PERSON_NAME]. I tal…" at bounding box center [613, 235] width 506 height 40
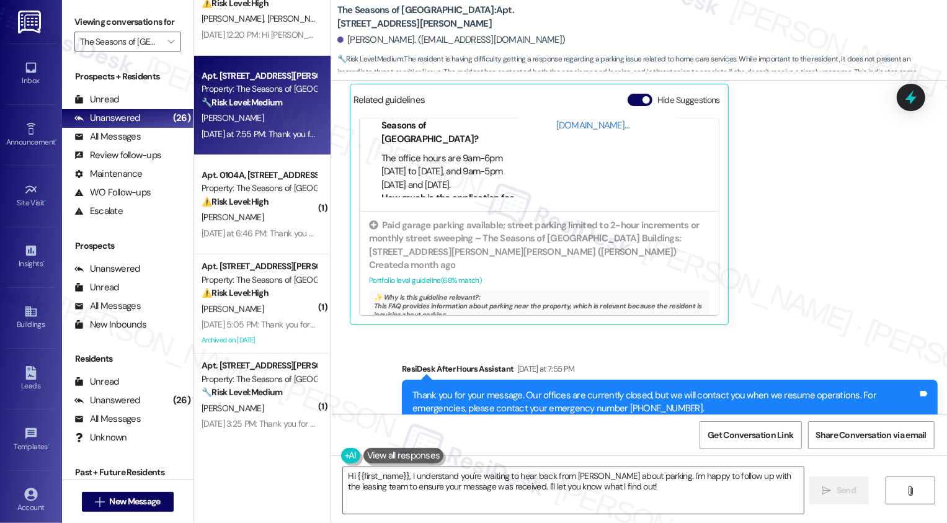
scroll to position [1905, 0]
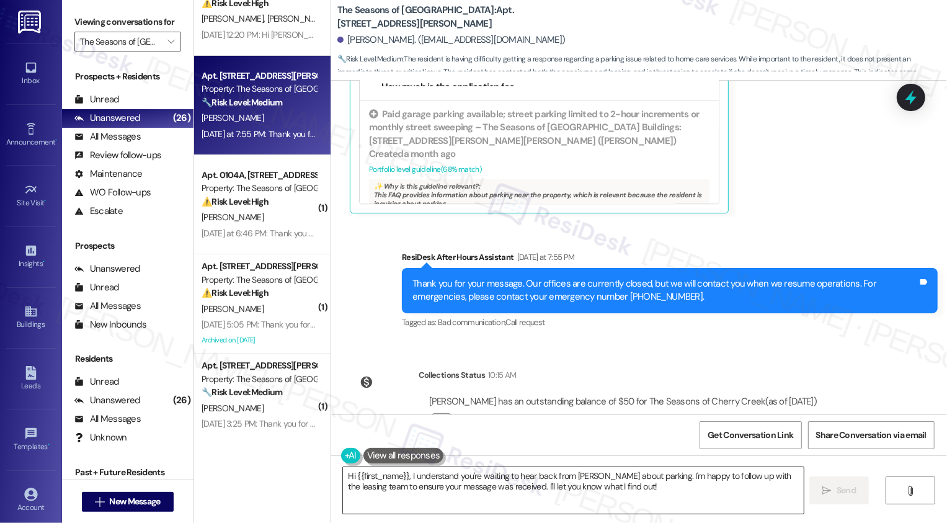
click at [415, 483] on textarea "Hi {{first_name}}, I understand you're waiting to hear back from [PERSON_NAME] …" at bounding box center [573, 490] width 461 height 47
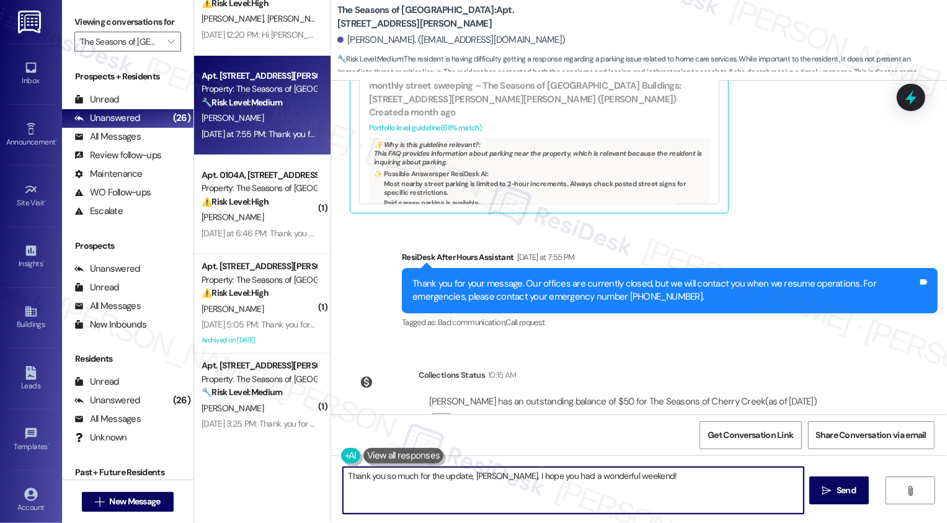
click at [676, 478] on textarea "Thank you so much for the update, [PERSON_NAME]. I hope you had a wonderful wee…" at bounding box center [573, 490] width 461 height 47
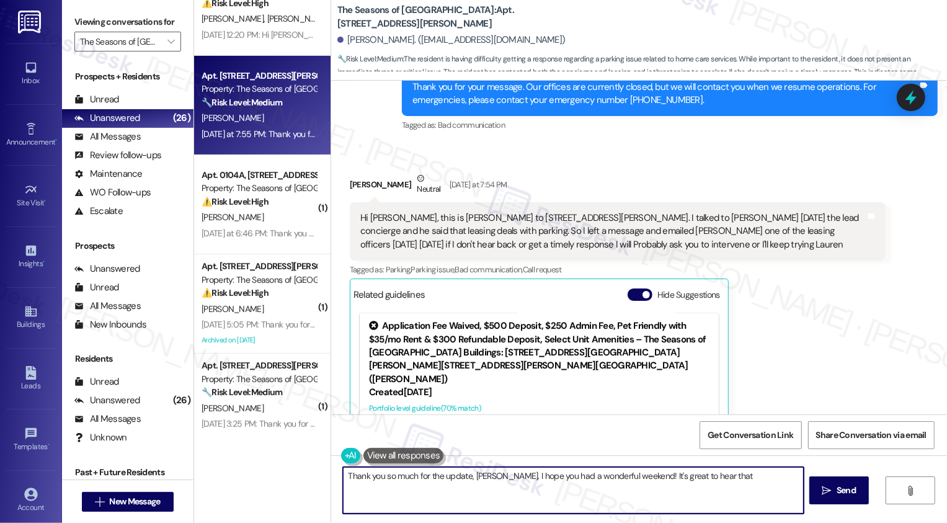
scroll to position [1583, 0]
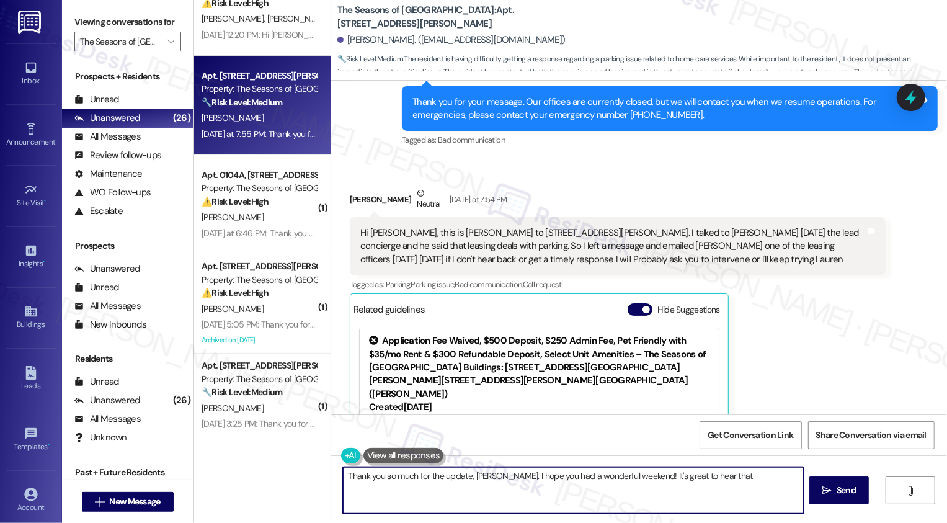
click at [581, 226] on div "Hi [PERSON_NAME], this is [PERSON_NAME] to [STREET_ADDRESS][PERSON_NAME]. I tal…" at bounding box center [613, 246] width 506 height 40
copy div "[PERSON_NAME]"
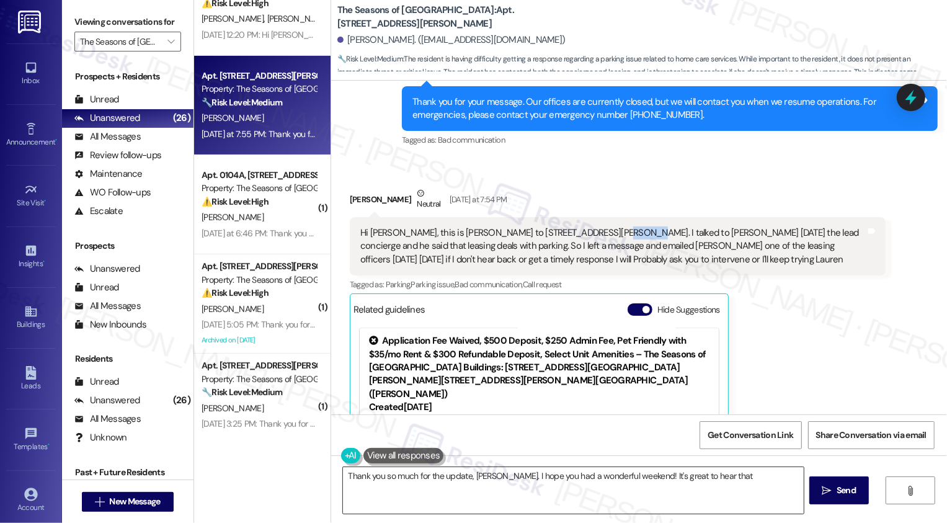
click at [710, 493] on textarea "Thank you so much for the update, [PERSON_NAME]. I hope you had a wonderful wee…" at bounding box center [573, 490] width 461 height 47
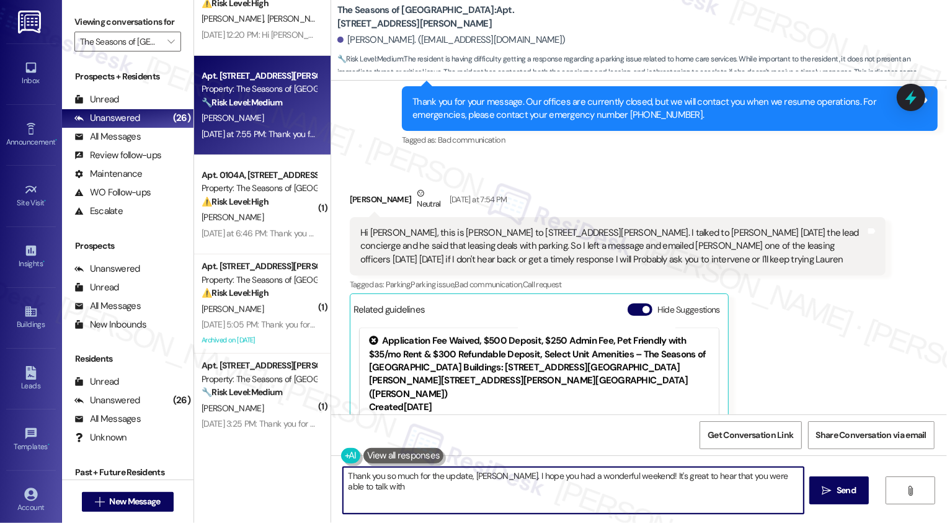
paste textarea "[PERSON_NAME]"
click at [519, 487] on textarea "Thank you so much for the update, [PERSON_NAME]. I hope you had a wonderful wee…" at bounding box center [573, 490] width 461 height 47
click at [464, 485] on textarea "Thank you so much for the update, [PERSON_NAME]. I hope you had a wonderful wee…" at bounding box center [573, 490] width 461 height 47
click at [463, 490] on textarea "Thank you so much for the update, [PERSON_NAME]. I hope you had a wonderful wee…" at bounding box center [573, 490] width 461 height 47
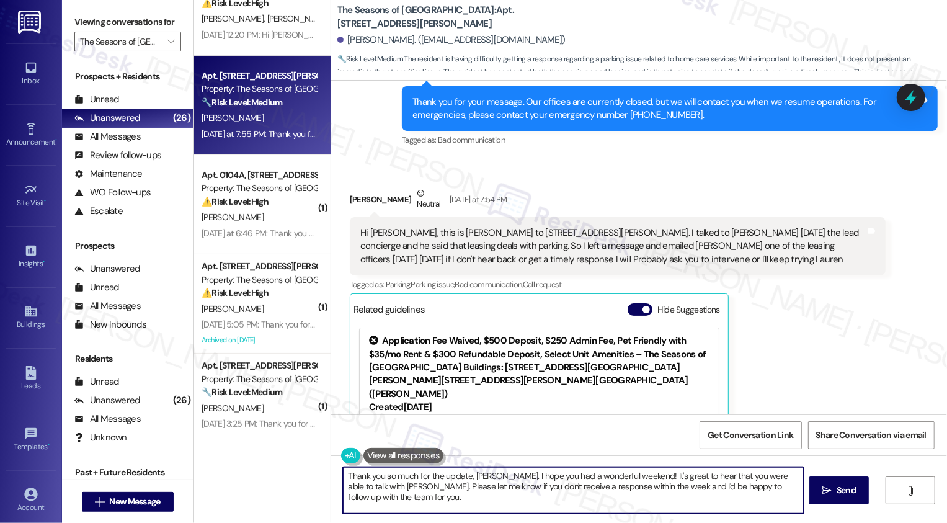
click at [463, 490] on textarea "Thank you so much for the update, [PERSON_NAME]. I hope you had a wonderful wee…" at bounding box center [573, 490] width 461 height 47
click at [492, 488] on textarea "Thank you so much for the update, [PERSON_NAME]. I hope you had a wonderful wee…" at bounding box center [573, 490] width 461 height 47
click at [490, 489] on textarea "Thank you so much for the update, [PERSON_NAME]. I hope you had a wonderful wee…" at bounding box center [573, 490] width 461 height 47
click at [546, 490] on textarea "Thank you so much for the update, [PERSON_NAME]. I hope you had a wonderful wee…" at bounding box center [573, 490] width 461 height 47
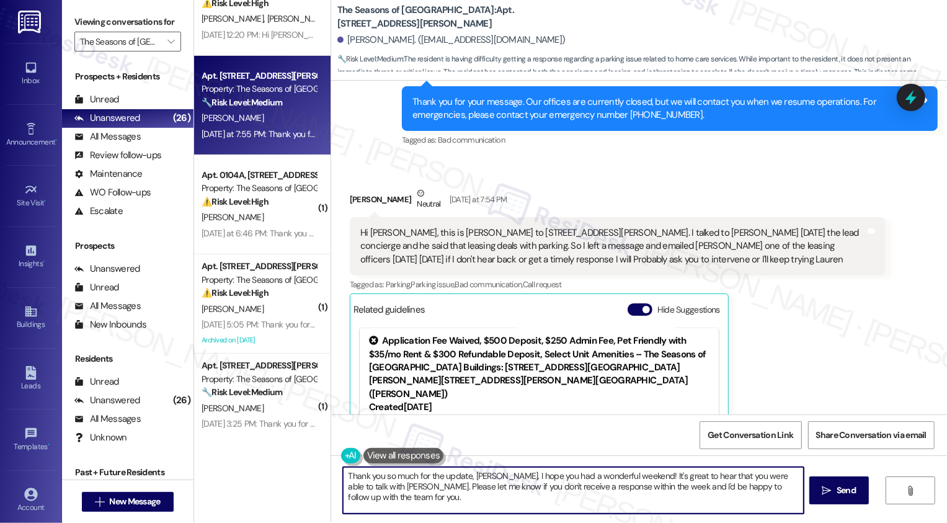
click at [609, 492] on textarea "Thank you so much for the update, [PERSON_NAME]. I hope you had a wonderful wee…" at bounding box center [573, 490] width 461 height 47
type textarea "Thank you so much for the update, [PERSON_NAME]. I hope you had a wonderful wee…"
click at [830, 497] on span " Send" at bounding box center [839, 490] width 39 height 13
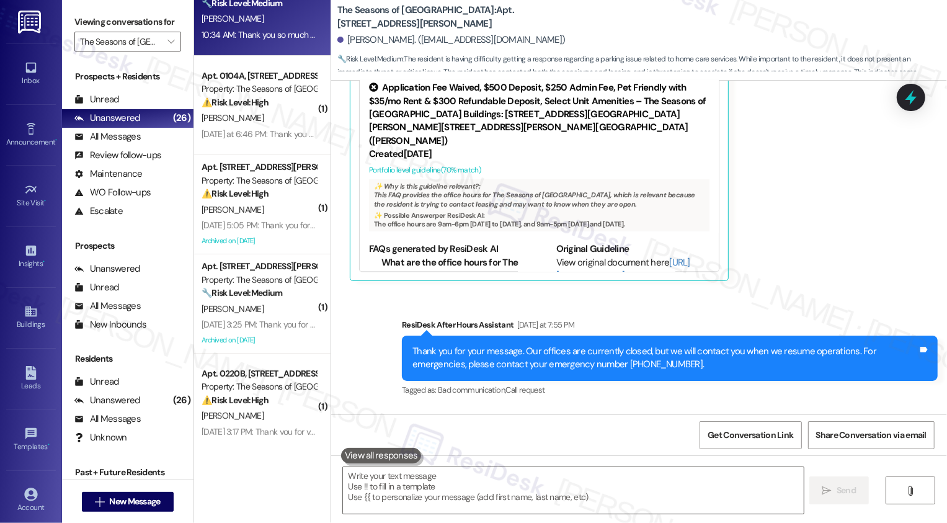
scroll to position [2005, 0]
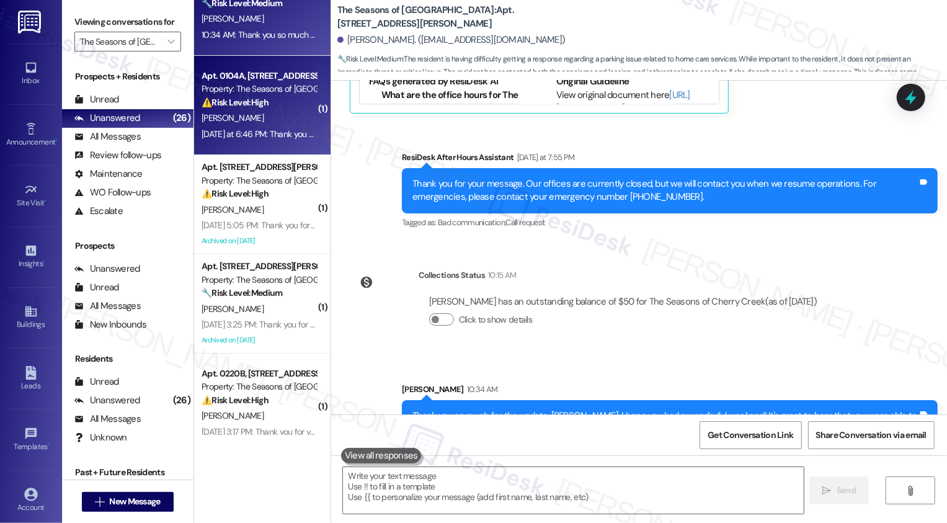
click at [245, 140] on div "[DATE] at 6:46 PM: Thank you for your message. Our offices are currently closed…" at bounding box center [258, 135] width 117 height 16
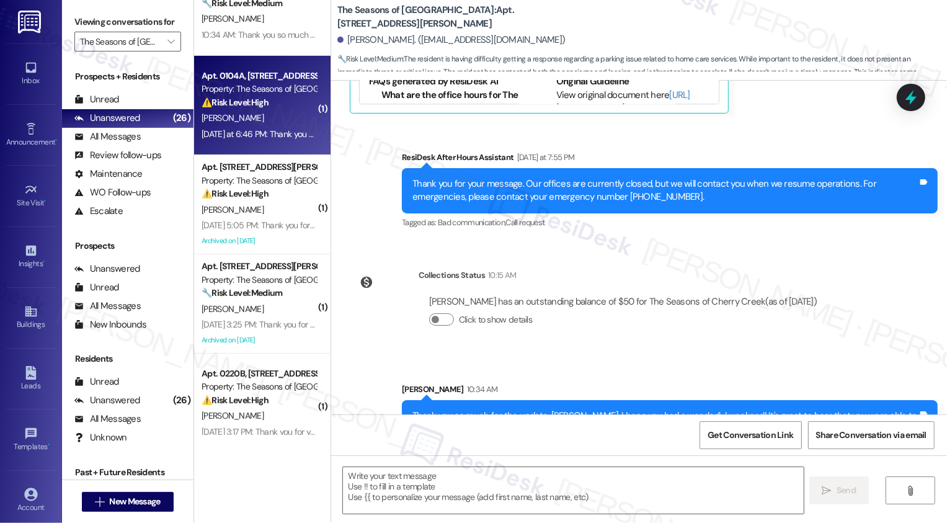
click at [245, 140] on div "[DATE] at 6:46 PM: Thank you for your message. Our offices are currently closed…" at bounding box center [258, 135] width 117 height 16
type textarea "Fetching suggested responses. Please feel free to read through the conversation…"
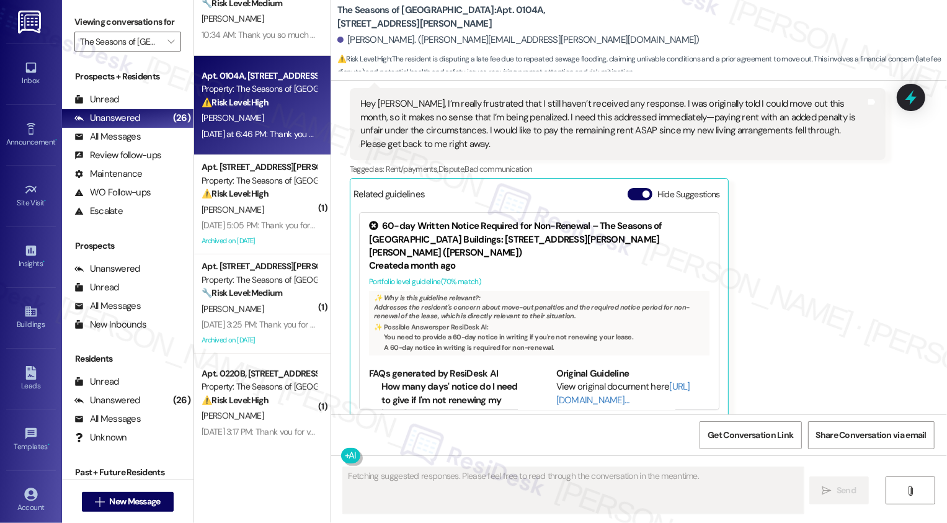
scroll to position [1829, 0]
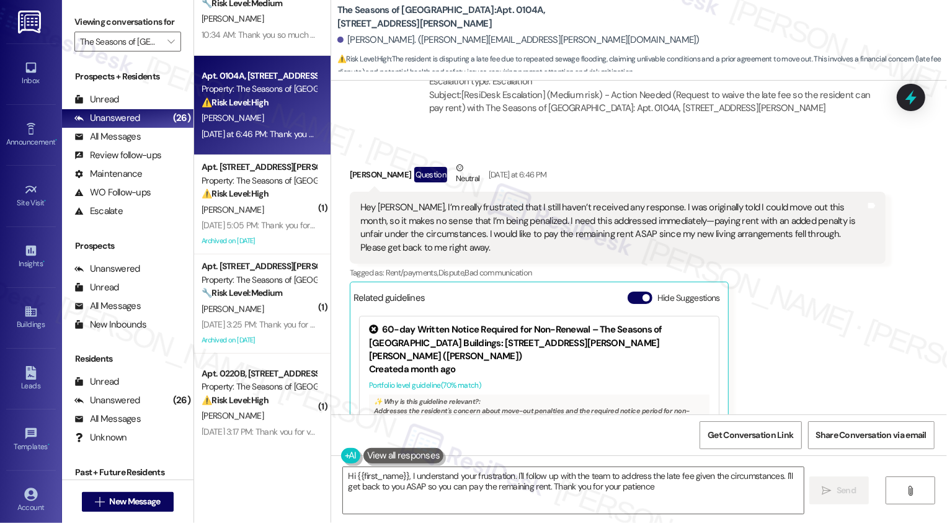
type textarea "Hi {{first_name}}, I understand your frustration. I'll follow up with the team …"
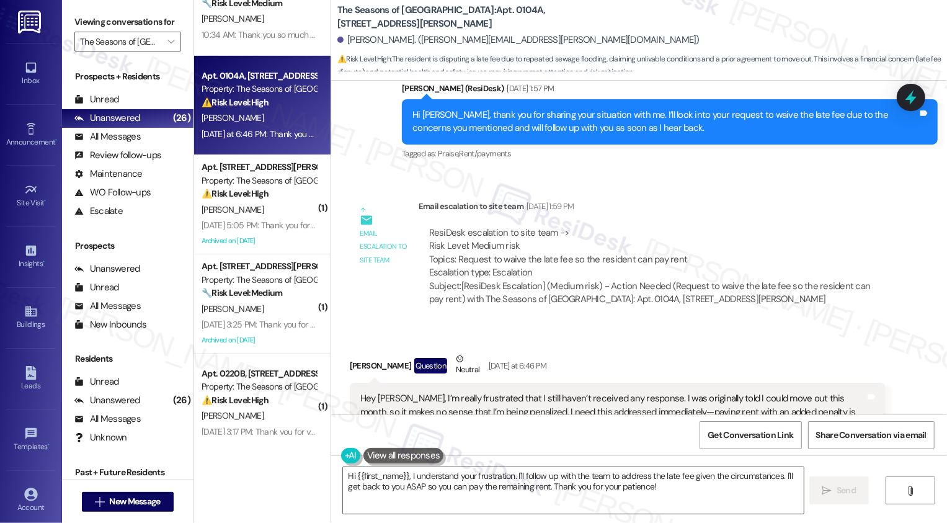
scroll to position [1678, 0]
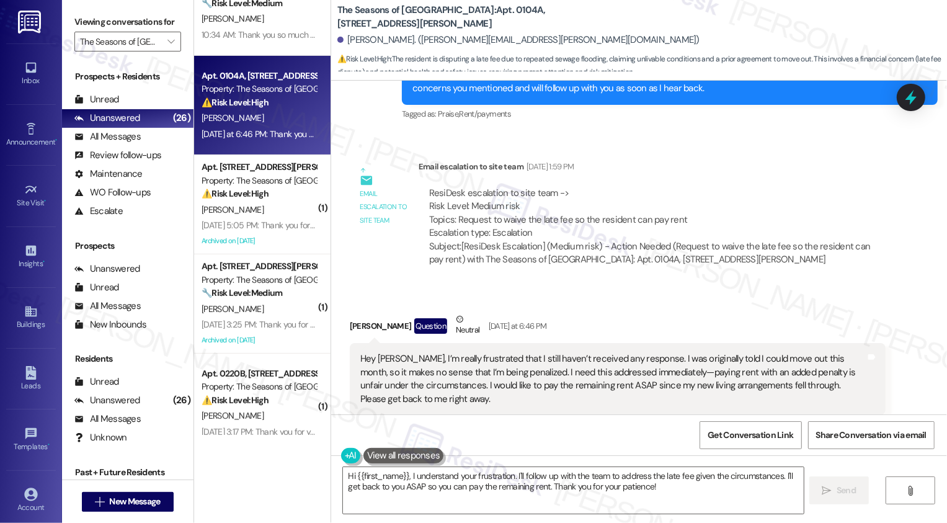
click at [232, 141] on div "[DATE] at 6:46 PM: Thank you for your message. Our offices are currently closed…" at bounding box center [258, 135] width 117 height 16
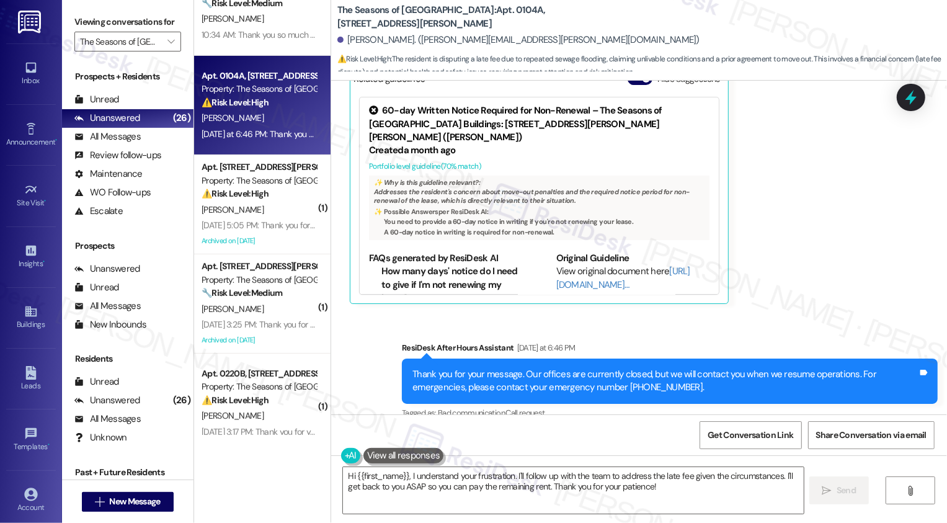
scroll to position [76, 0]
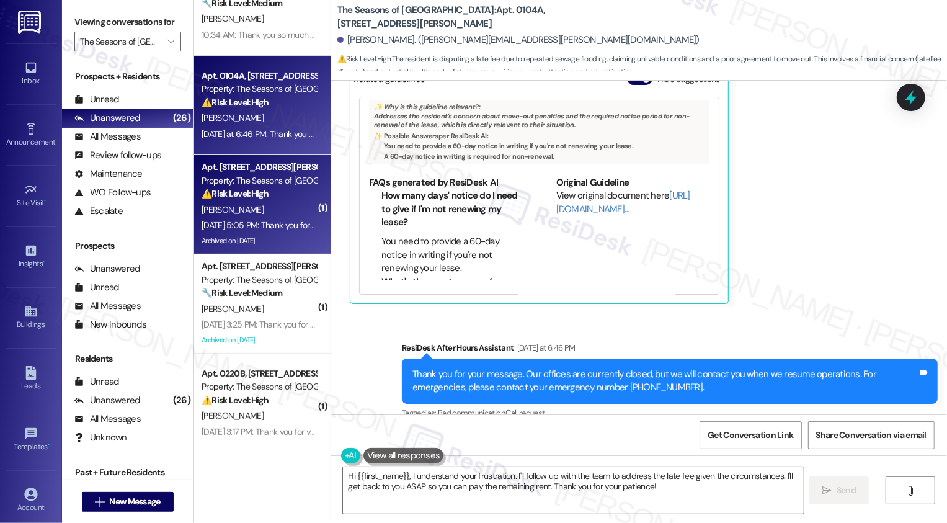
click at [242, 185] on div "Property: The Seasons of [GEOGRAPHIC_DATA]" at bounding box center [259, 180] width 115 height 13
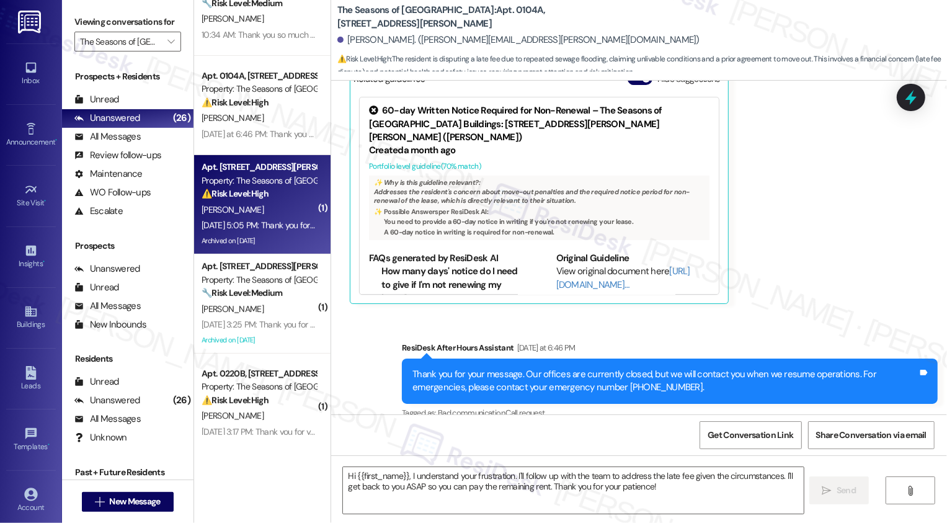
click at [242, 185] on div "Property: The Seasons of [GEOGRAPHIC_DATA]" at bounding box center [259, 180] width 115 height 13
type textarea "Fetching suggested responses. Please feel free to read through the conversation…"
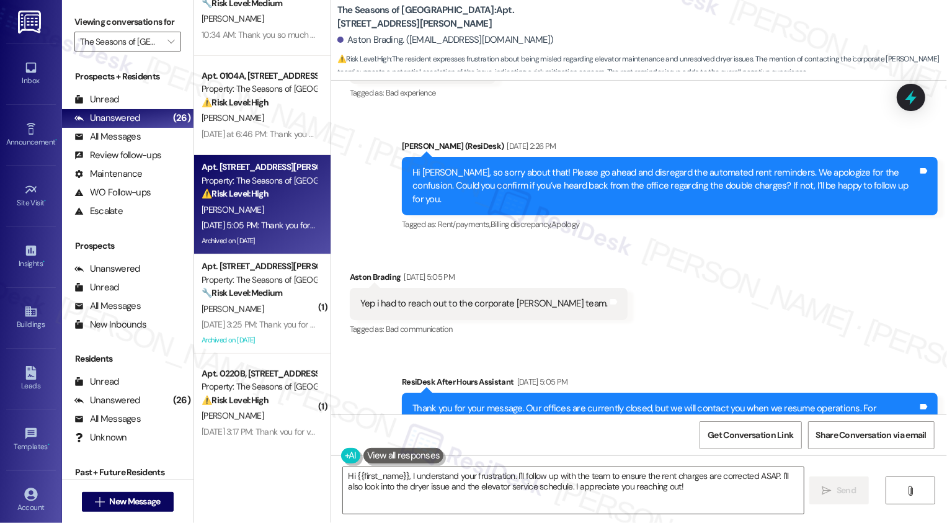
scroll to position [3357, 0]
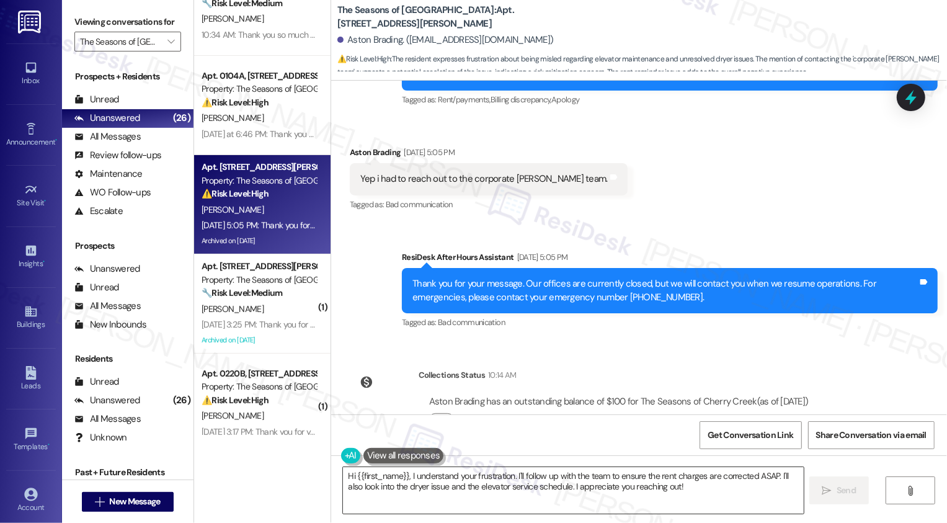
click at [406, 468] on textarea "Hi {{first_name}}, I understand your frustration. I'll follow up with the team …" at bounding box center [573, 490] width 461 height 47
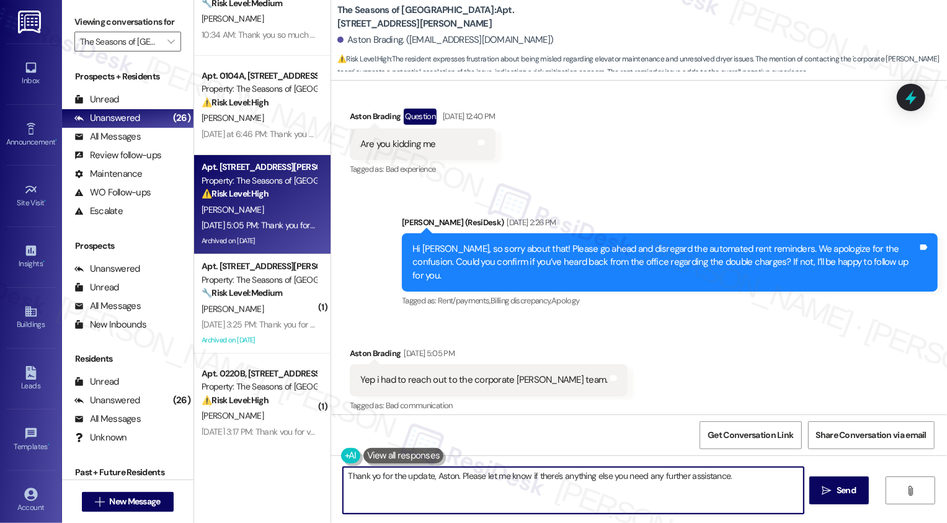
scroll to position [3154, 0]
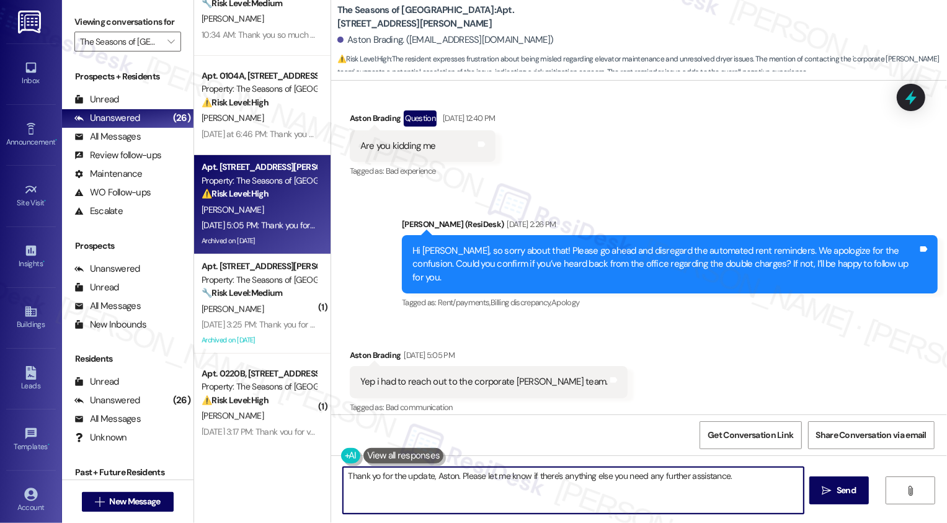
click at [598, 470] on textarea "Thank yo for the update, Aston. Please let me know if there's anything else you…" at bounding box center [573, 490] width 461 height 47
click at [598, 475] on textarea "Thank yo for the update, Aston. Please let me know if there's anything else you…" at bounding box center [573, 490] width 461 height 47
click at [584, 478] on textarea "Thank yo for the update, Aston. Please let me know if there's anything else you…" at bounding box center [573, 490] width 461 height 47
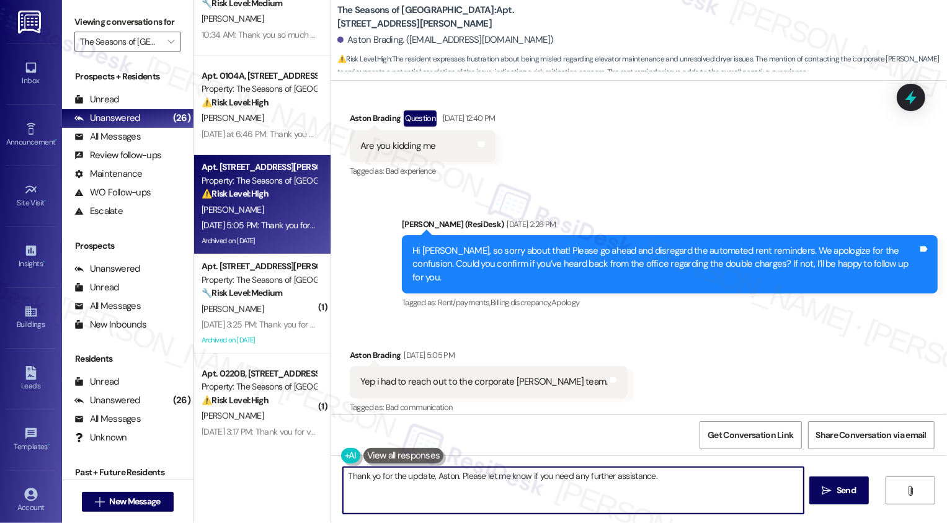
click at [669, 478] on textarea "Thank yo for the update, Aston. Please let me know if you need any further assi…" at bounding box center [573, 490] width 461 height 47
click at [373, 477] on textarea "Thank yo for the update, Aston. Please let me know if you need any further assi…" at bounding box center [573, 490] width 461 height 47
click at [446, 478] on textarea "Thank you for the update, Aston. Please let me know if you need any further ass…" at bounding box center [573, 490] width 461 height 47
click at [477, 479] on textarea "Thank you for the update, Aston. Please let me know if you need any further ass…" at bounding box center [573, 490] width 461 height 47
click at [544, 480] on textarea "Thank you for the update, Aston. Please let me know if you need any further ass…" at bounding box center [573, 490] width 461 height 47
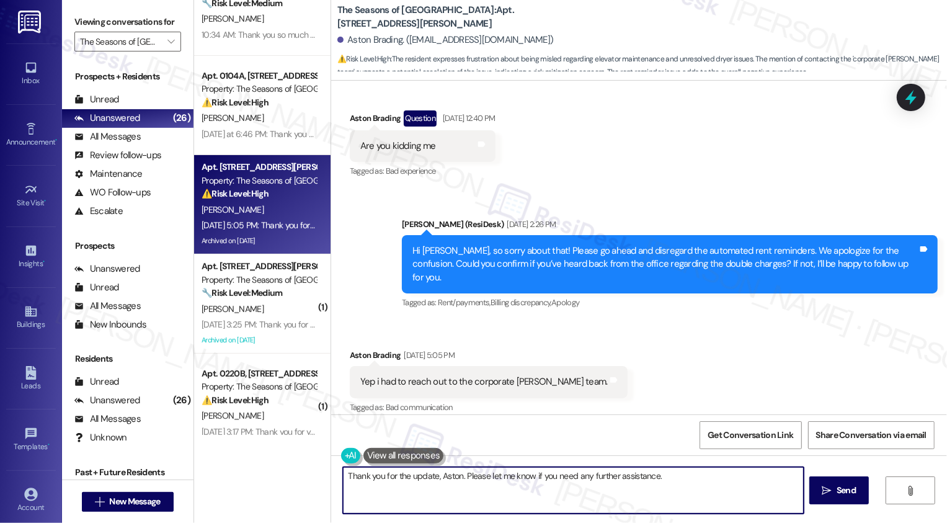
click at [670, 487] on textarea "Thank you for the update, Aston. Please let me know if you need any further ass…" at bounding box center [573, 490] width 461 height 47
type textarea "Thank you for the update, Aston. Please let me know if you need any further ass…"
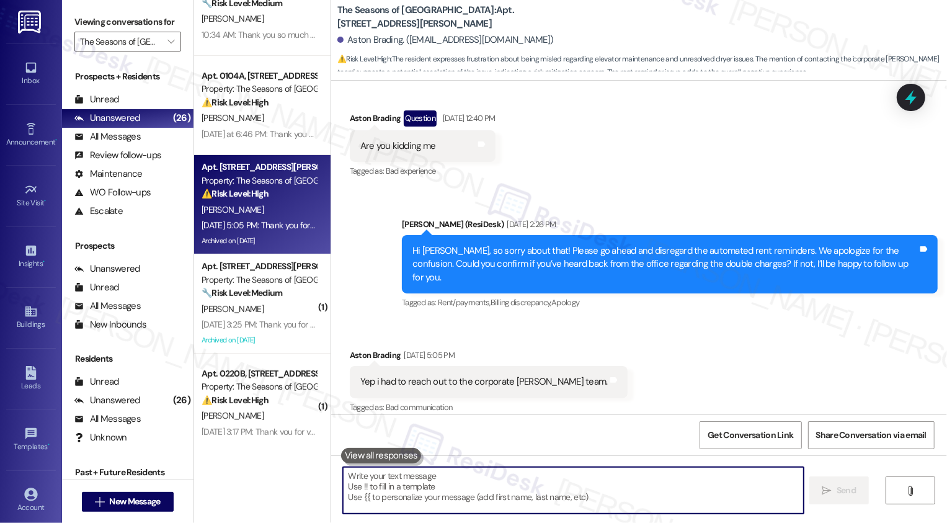
scroll to position [3124, 0]
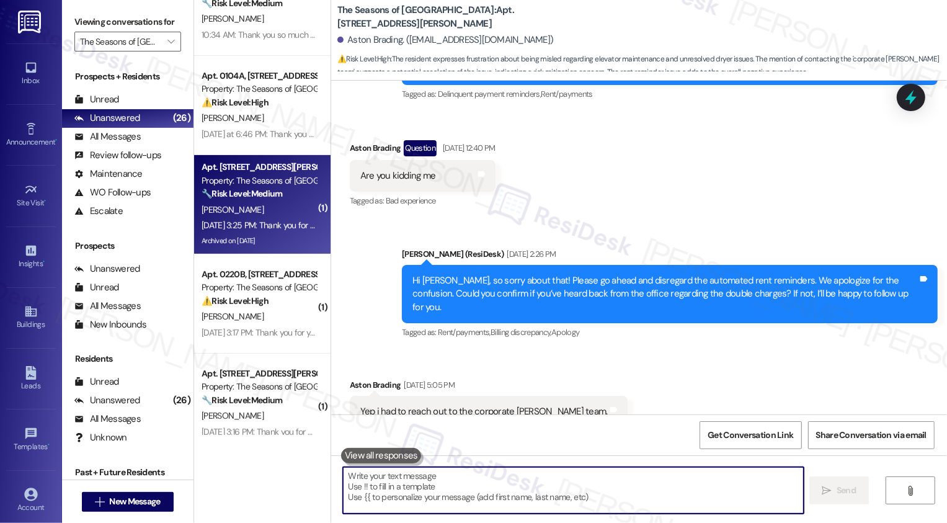
click at [278, 213] on div "[PERSON_NAME]" at bounding box center [258, 210] width 117 height 16
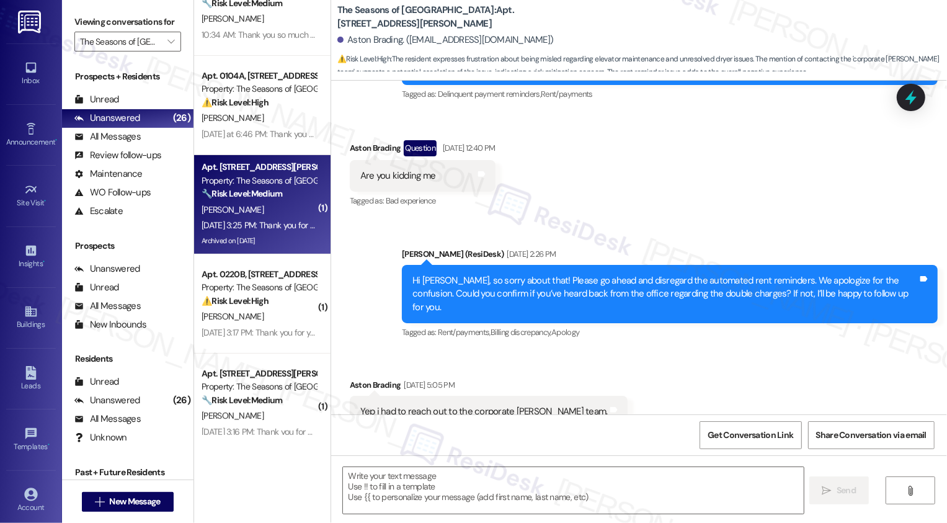
click at [278, 213] on div "[PERSON_NAME]" at bounding box center [258, 210] width 117 height 16
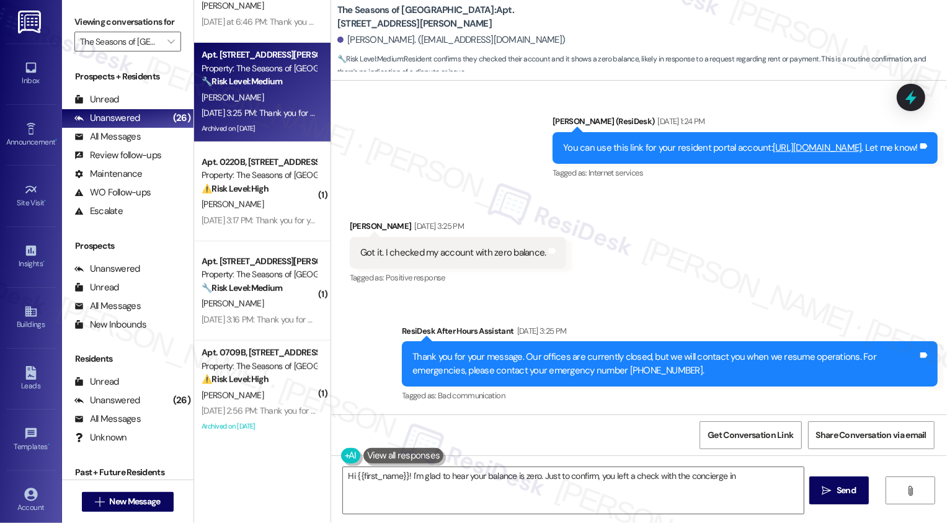
scroll to position [366, 0]
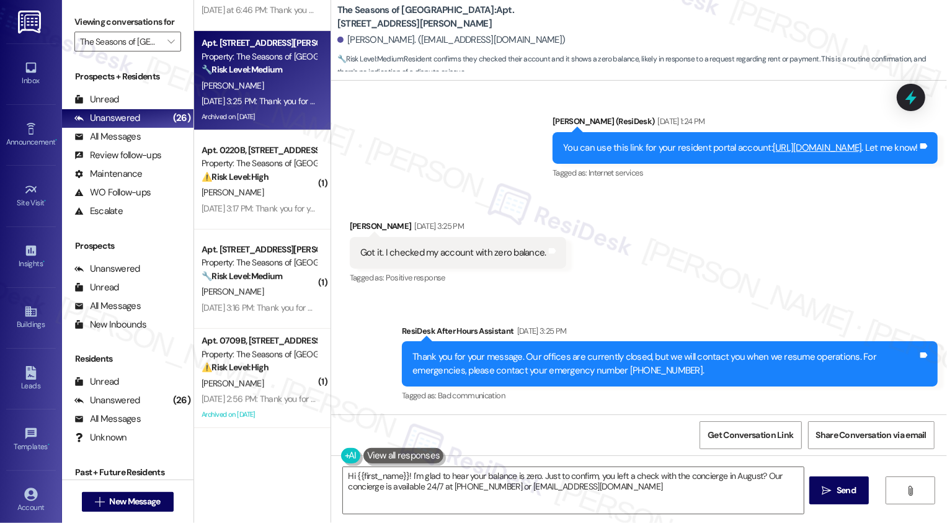
type textarea "Hi {{first_name}}! I'm glad to hear your balance is zero. Just to confirm, you …"
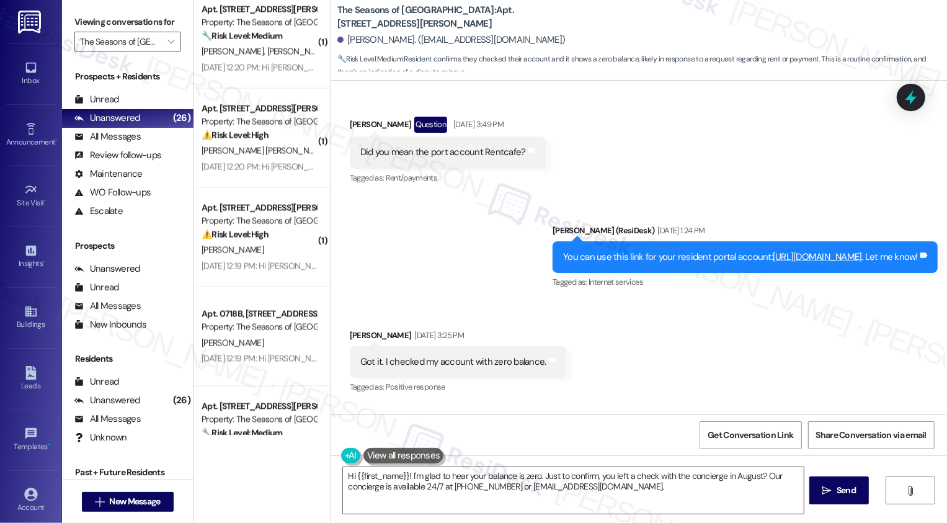
scroll to position [2047, 0]
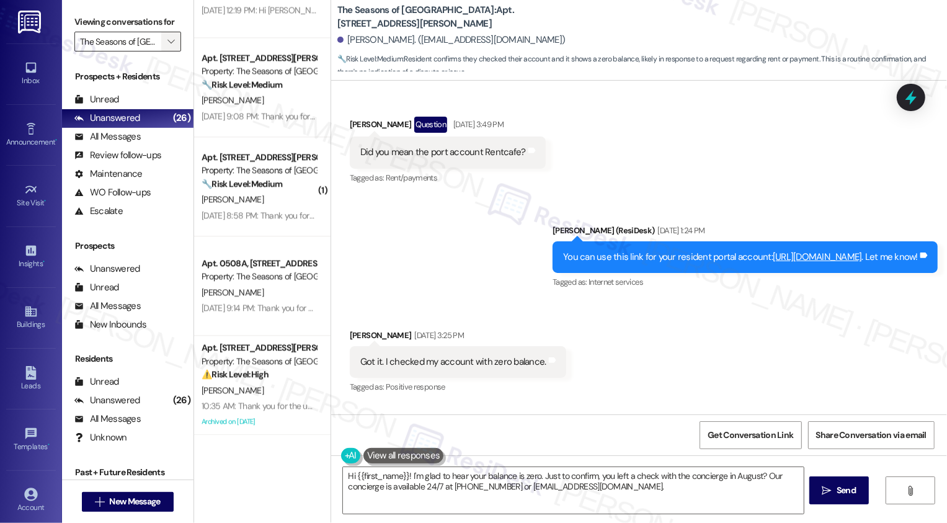
click at [165, 51] on span "" at bounding box center [171, 42] width 12 height 20
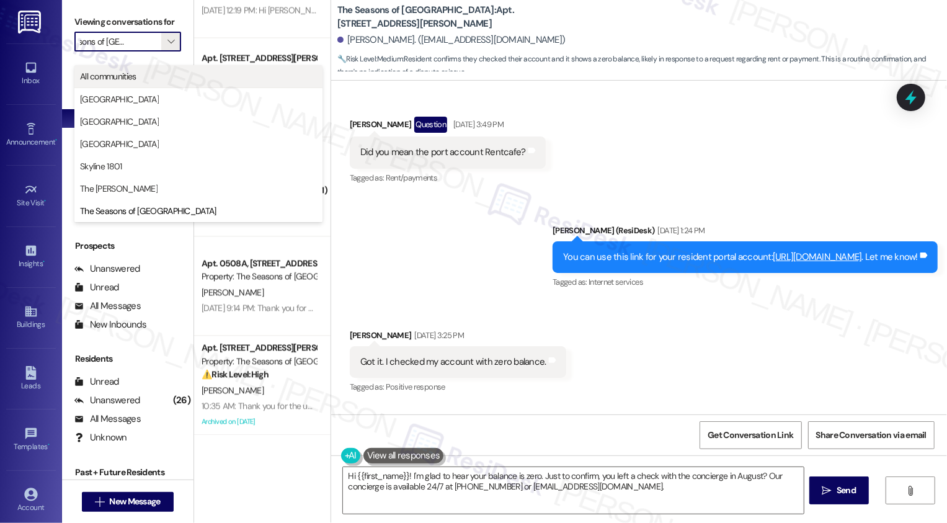
click at [161, 72] on span "All communities" at bounding box center [198, 76] width 237 height 12
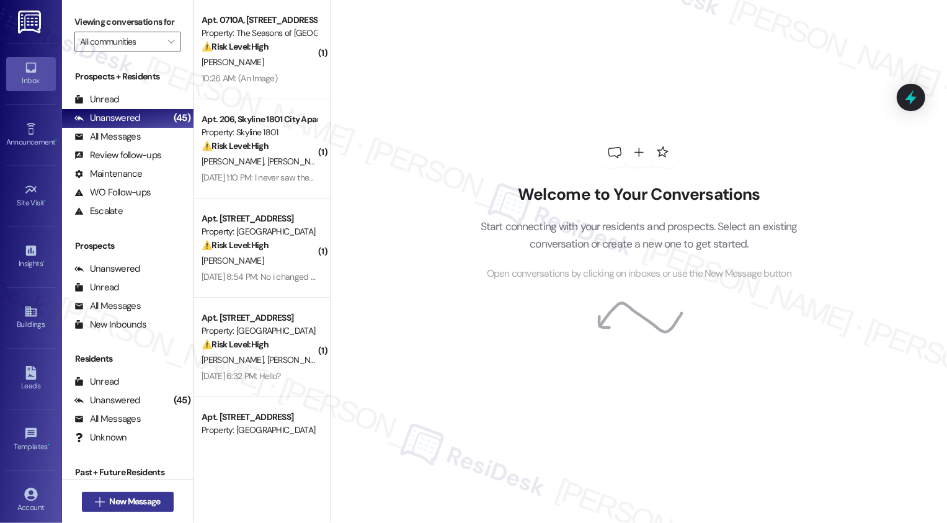
click at [134, 500] on span "New Message" at bounding box center [134, 501] width 51 height 13
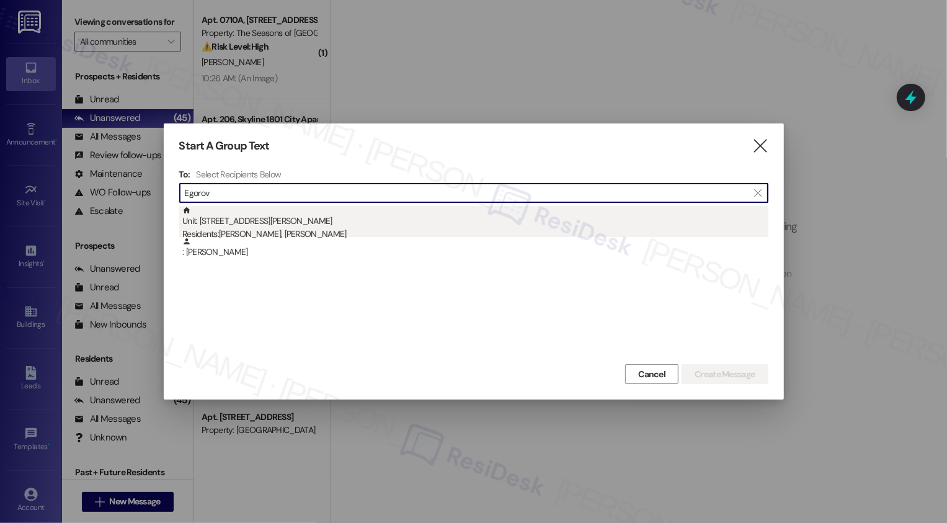
type input "Egorov"
click at [351, 229] on div "Residents: [PERSON_NAME], [PERSON_NAME]" at bounding box center [475, 234] width 586 height 13
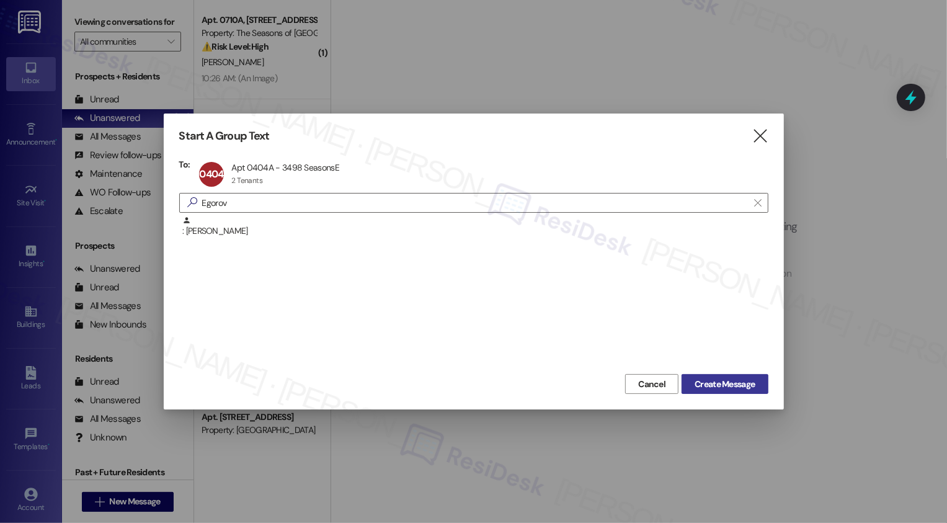
click at [725, 385] on span "Create Message" at bounding box center [725, 384] width 60 height 13
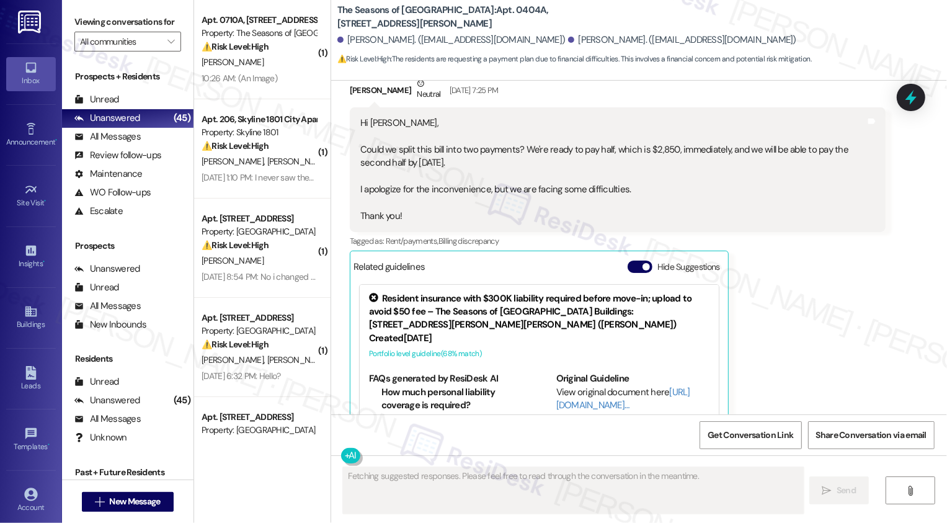
scroll to position [367, 0]
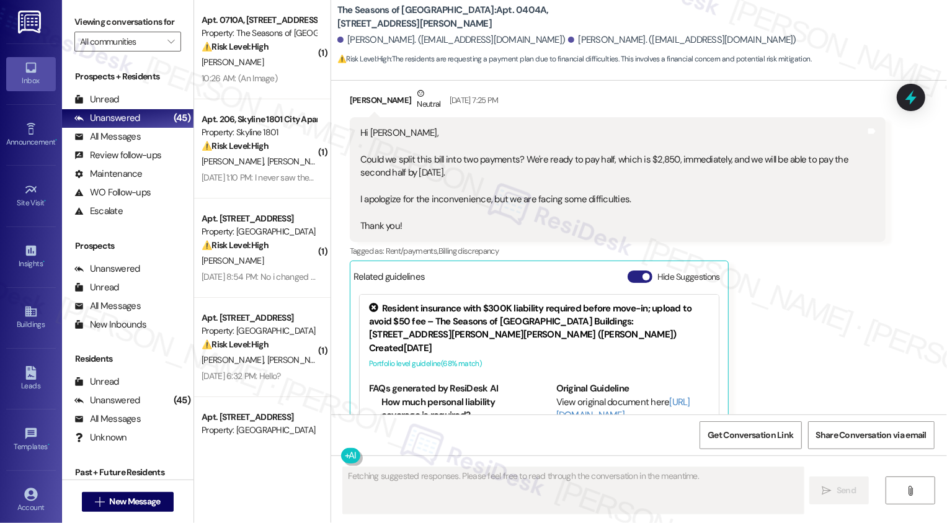
click at [630, 280] on button "Hide Suggestions" at bounding box center [640, 277] width 25 height 12
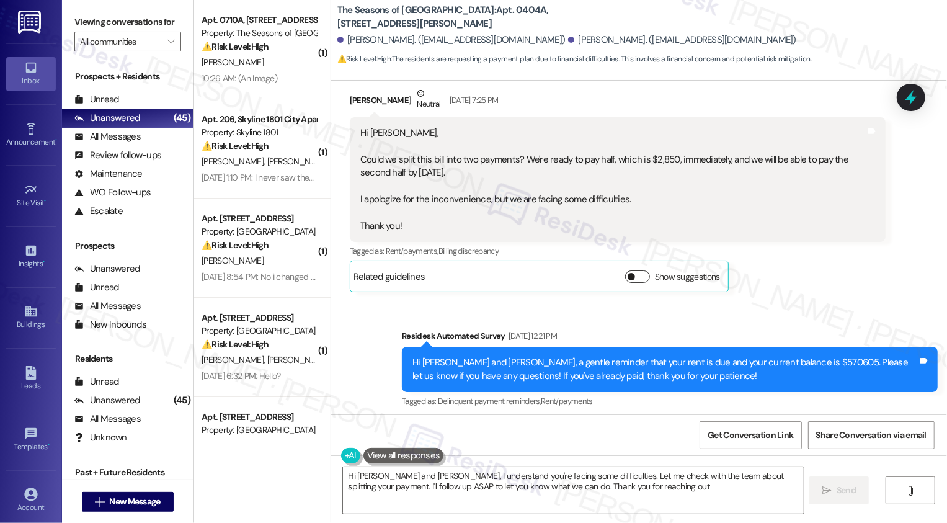
type textarea "Hi [PERSON_NAME] and [PERSON_NAME], I understand you're facing some difficultie…"
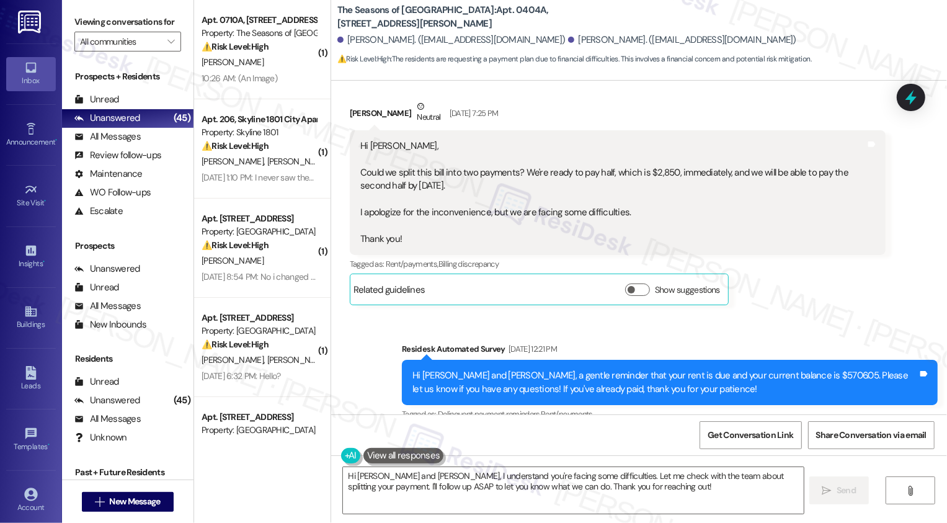
scroll to position [334, 0]
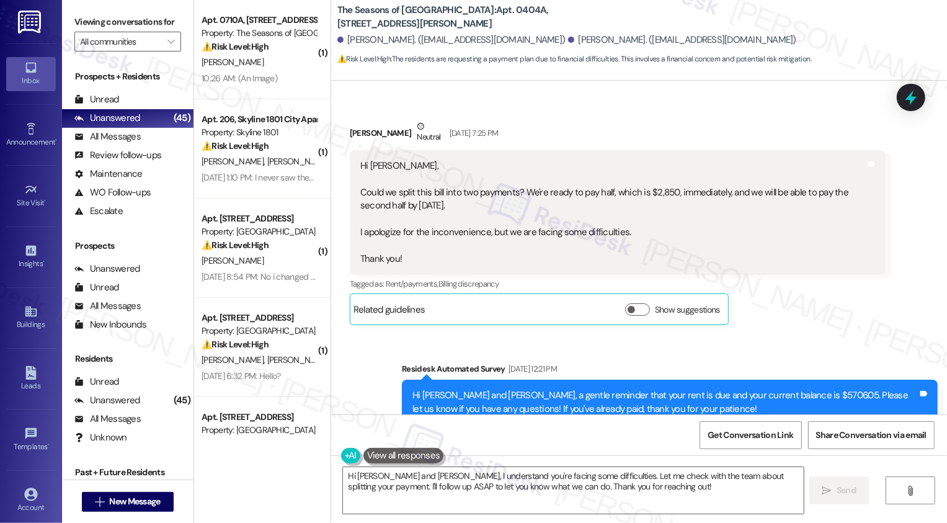
click at [351, 128] on div "[PERSON_NAME] Neutral [DATE] 7:25 PM" at bounding box center [618, 135] width 536 height 30
copy div "[PERSON_NAME]"
click at [132, 497] on span "New Message" at bounding box center [134, 501] width 51 height 13
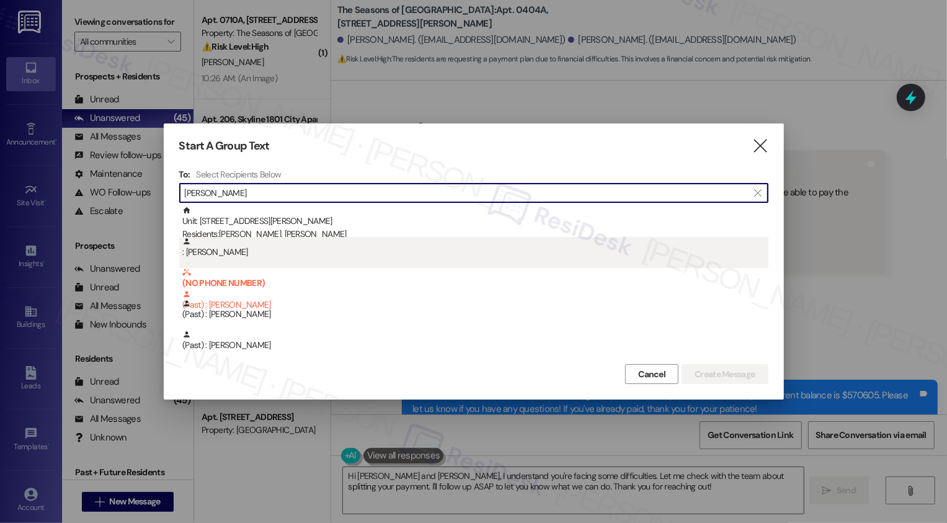
type input "[PERSON_NAME]"
click at [335, 251] on div ": [PERSON_NAME]" at bounding box center [475, 248] width 586 height 22
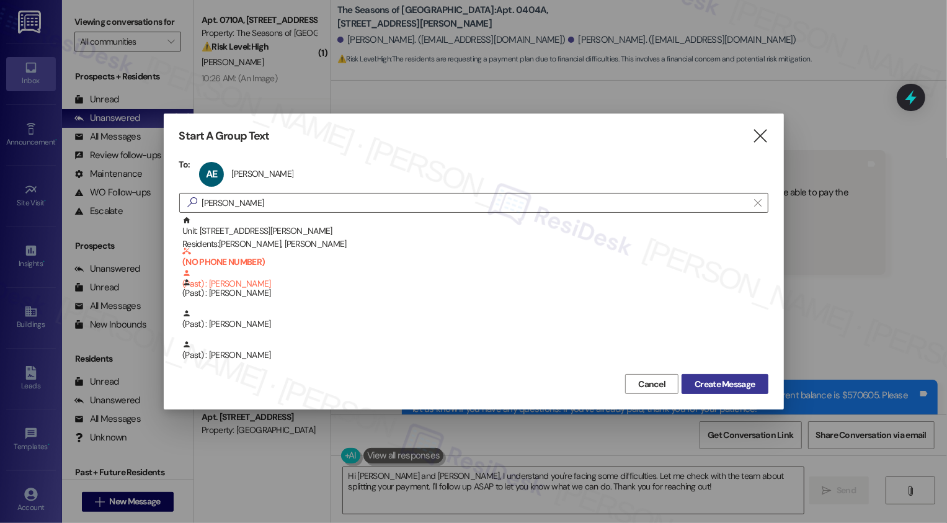
click at [710, 380] on span "Create Message" at bounding box center [725, 384] width 60 height 13
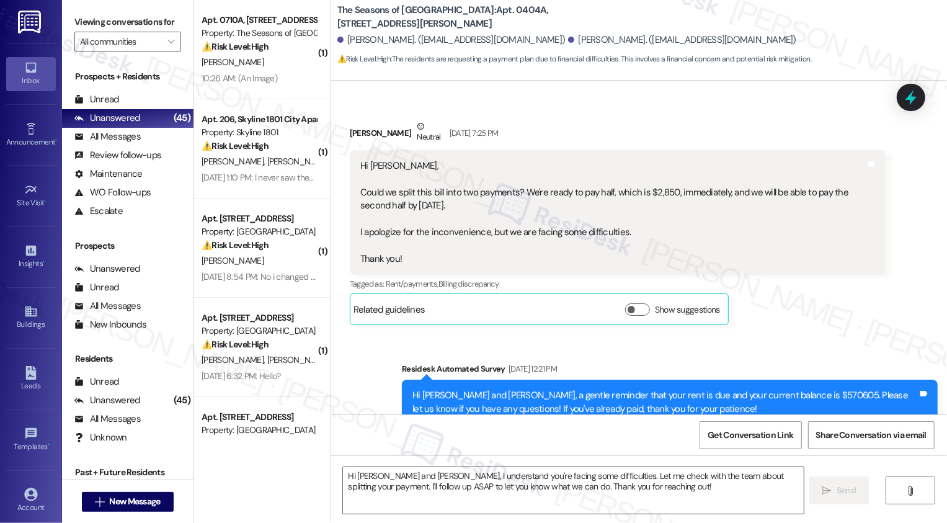
type textarea "Fetching suggested responses. Please feel free to read through the conversation…"
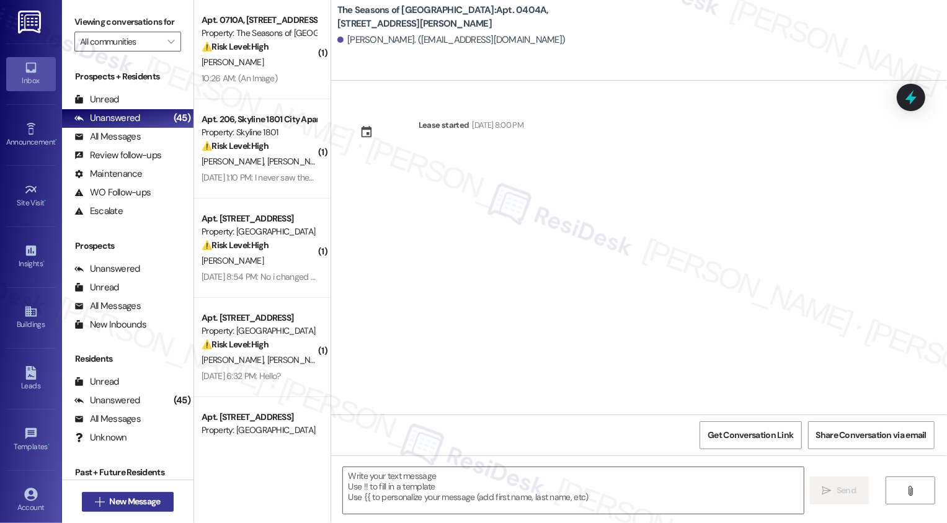
click at [143, 495] on button " New Message" at bounding box center [128, 502] width 92 height 20
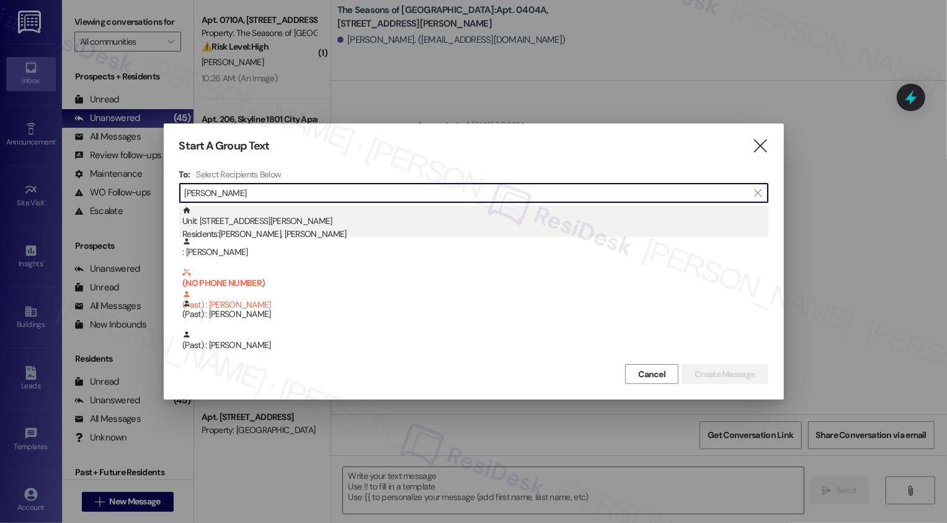
type input "[PERSON_NAME]"
click at [302, 223] on div "Unit: 0404A - 3498 [GEOGRAPHIC_DATA][PERSON_NAME] Residents: [PERSON_NAME], [PE…" at bounding box center [475, 223] width 586 height 35
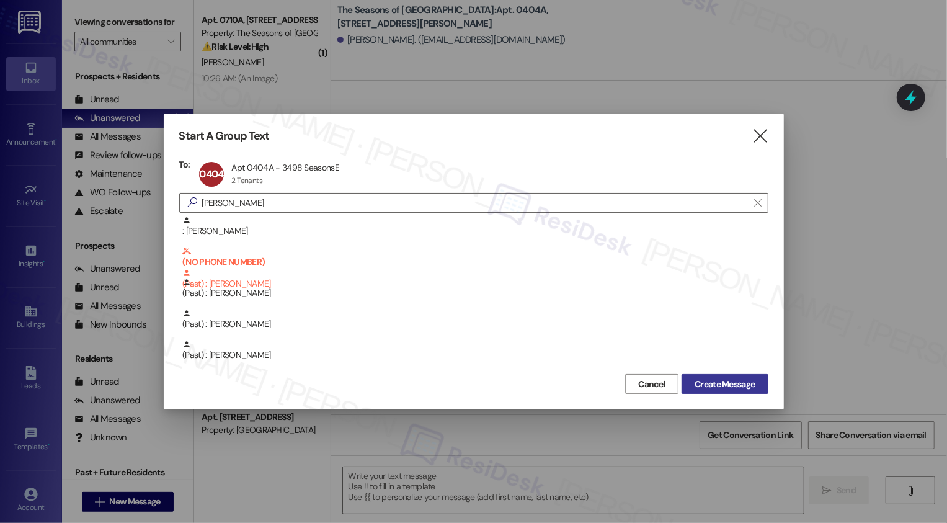
click at [709, 384] on span "Create Message" at bounding box center [725, 384] width 60 height 13
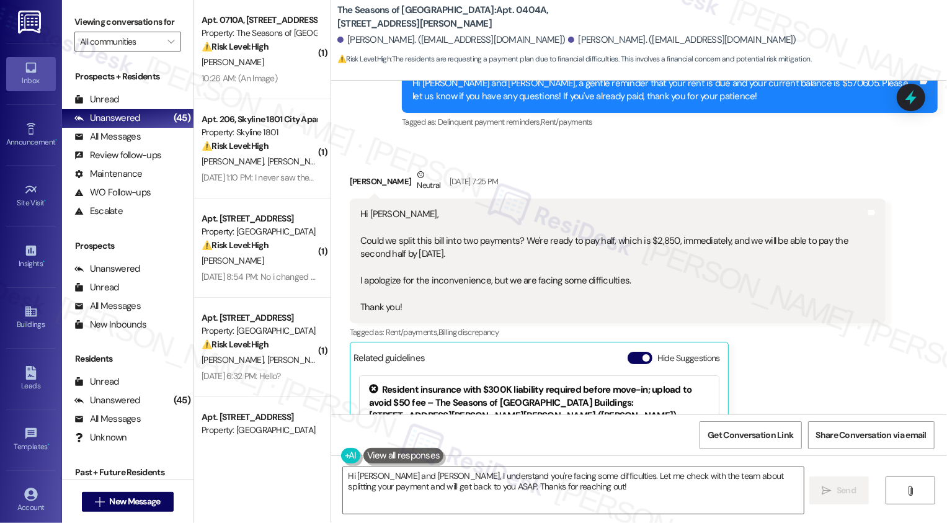
scroll to position [696, 0]
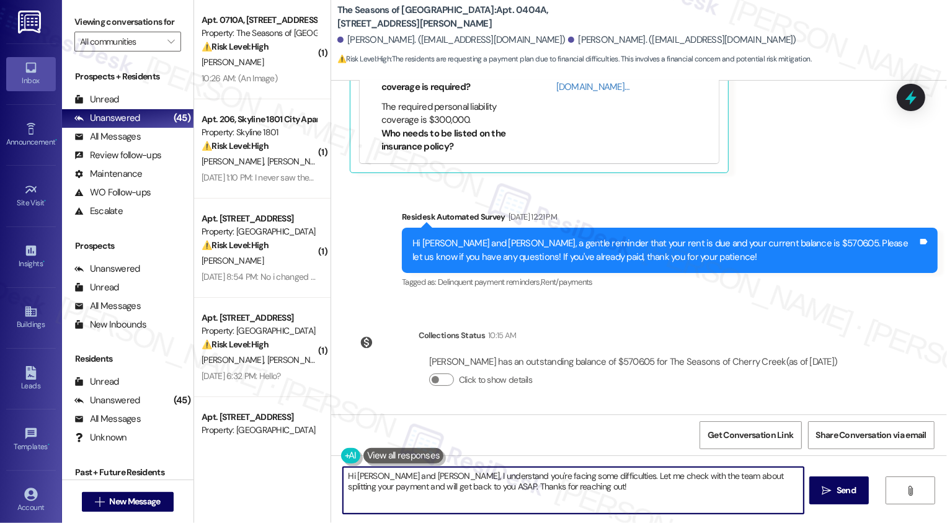
drag, startPoint x: 370, startPoint y: 475, endPoint x: 546, endPoint y: 498, distance: 177.2
click at [545, 498] on textarea "Hi [PERSON_NAME] and [PERSON_NAME], I understand you're facing some difficultie…" at bounding box center [573, 490] width 461 height 47
click at [546, 498] on textarea "Hi [PERSON_NAME] and [PERSON_NAME], I understand you're facing some difficultie…" at bounding box center [573, 490] width 461 height 47
click at [408, 477] on textarea "Hi [PERSON_NAME] and [PERSON_NAME], I understand you're facing some difficultie…" at bounding box center [573, 490] width 461 height 47
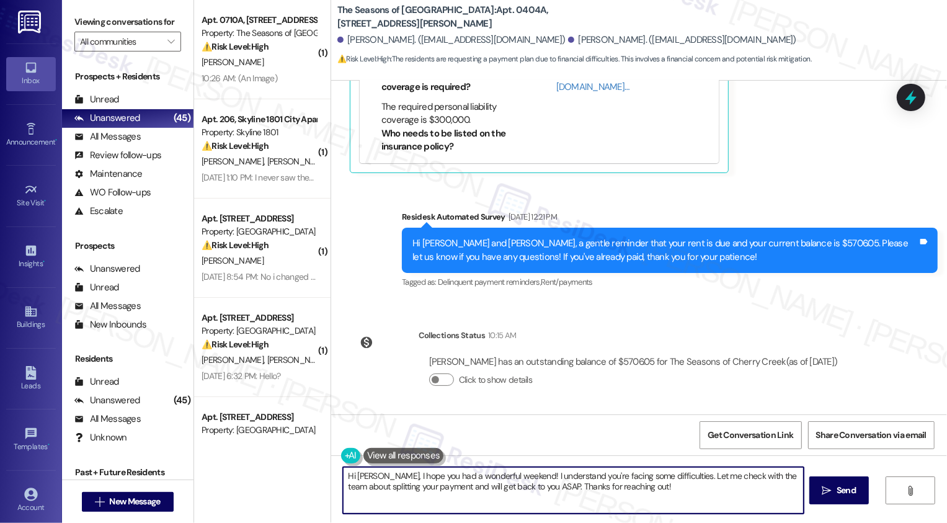
click at [661, 495] on textarea "Hi [PERSON_NAME], I hope you had a wonderful weekend! I understand you're facin…" at bounding box center [573, 490] width 461 height 47
drag, startPoint x: 512, startPoint y: 476, endPoint x: 712, endPoint y: 504, distance: 202.3
click at [710, 504] on textarea "Hi [PERSON_NAME], I hope you had a wonderful weekend! I understand you're facin…" at bounding box center [573, 490] width 461 height 47
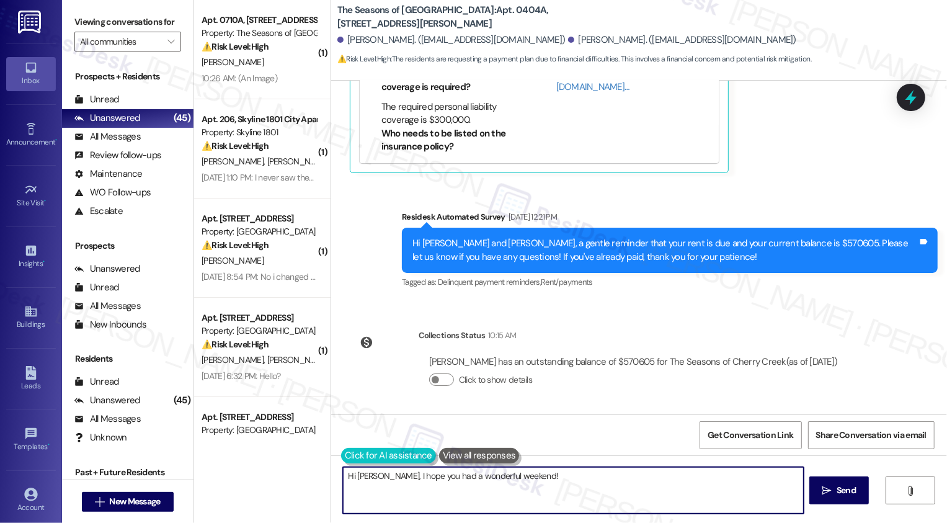
type textarea "Hi [PERSON_NAME], I hope you had a wonderful weekend!"
click at [344, 452] on button at bounding box center [388, 456] width 95 height 16
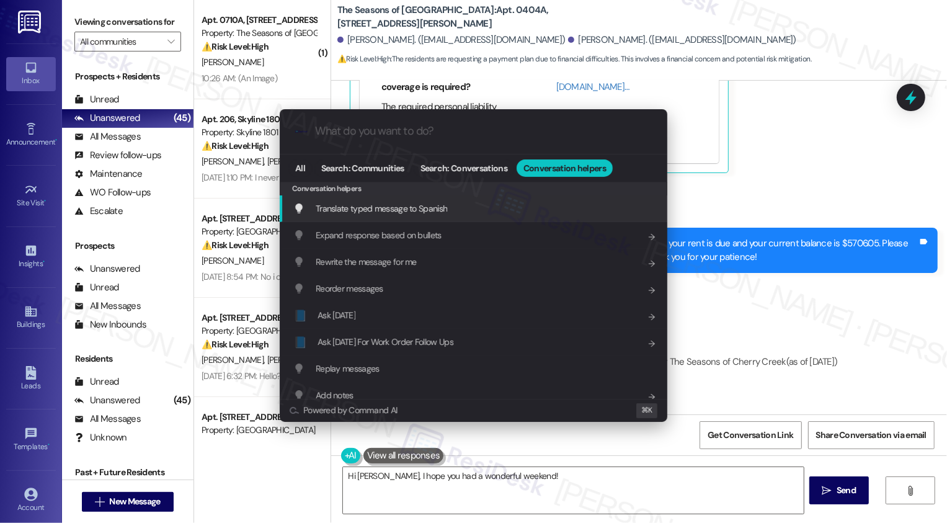
click at [422, 445] on div ".cls-1{fill:#0a055f;}.cls-2{fill:#0cc4c4;} resideskLogoBlueOrange All Search: C…" at bounding box center [473, 261] width 947 height 523
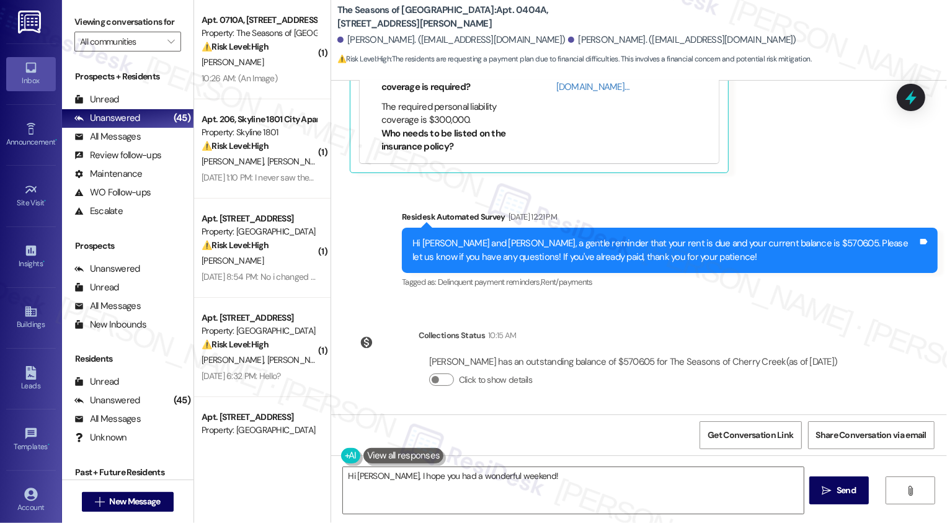
click at [422, 457] on button at bounding box center [404, 456] width 81 height 16
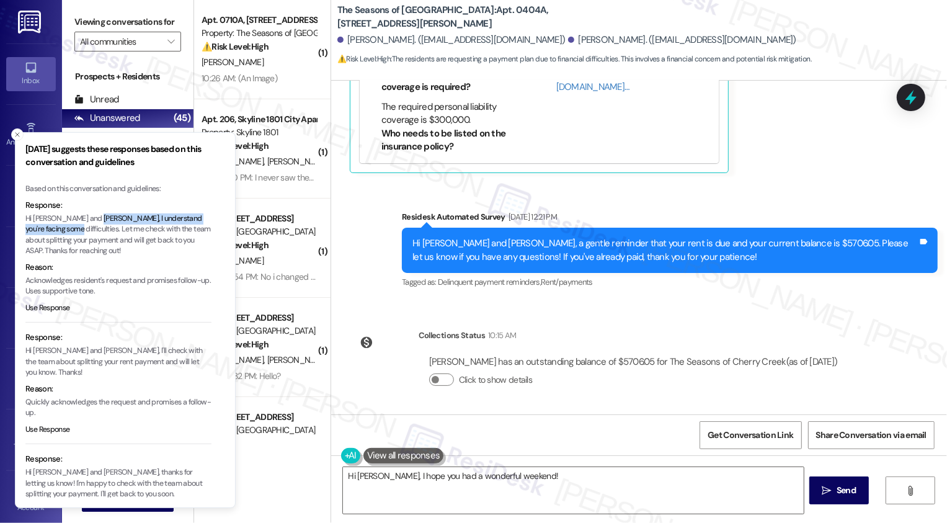
drag, startPoint x: 104, startPoint y: 218, endPoint x: 60, endPoint y: 228, distance: 45.2
click at [60, 228] on p "Hi [PERSON_NAME] and [PERSON_NAME], I understand you're facing some difficultie…" at bounding box center [118, 234] width 186 height 43
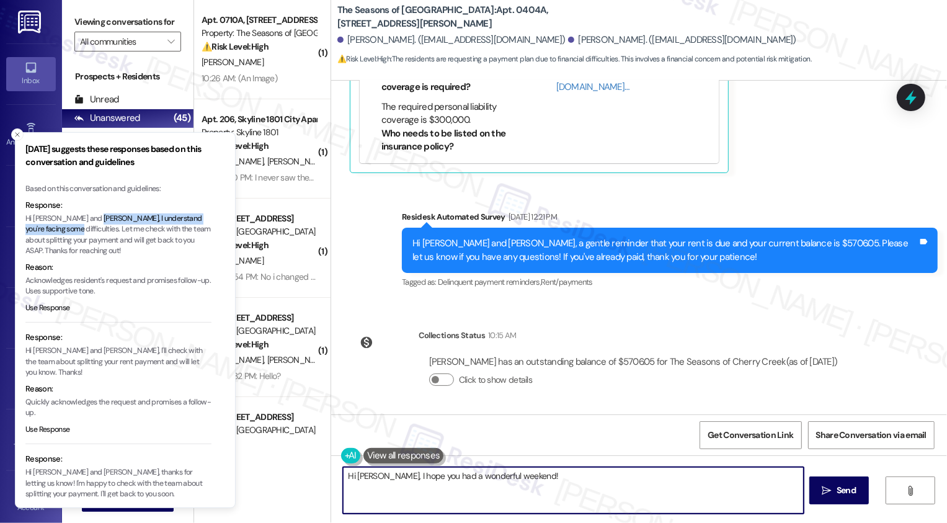
click at [548, 489] on textarea "Hi [PERSON_NAME], I hope you had a wonderful weekend!" at bounding box center [573, 490] width 461 height 47
paste textarea "I understand you're facing some difficulties."
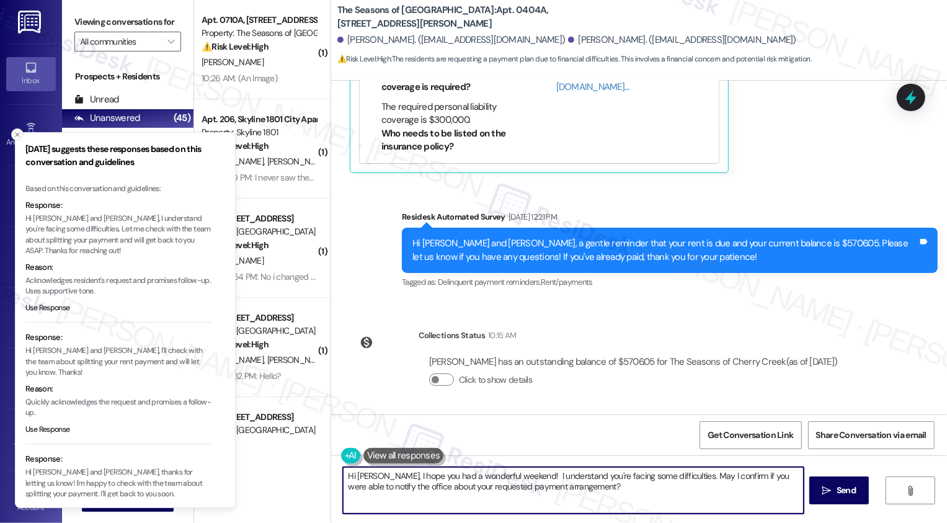
click at [16, 135] on icon "Close toast" at bounding box center [17, 134] width 7 height 7
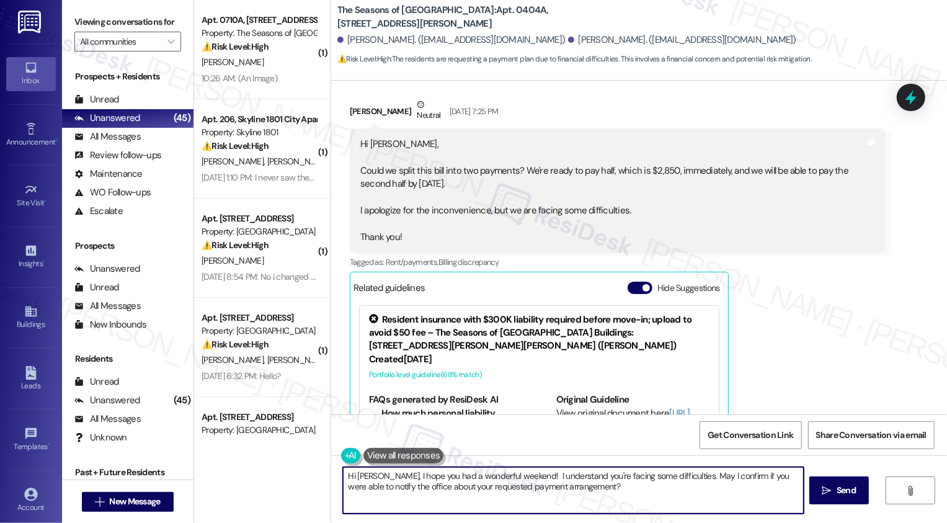
scroll to position [352, 0]
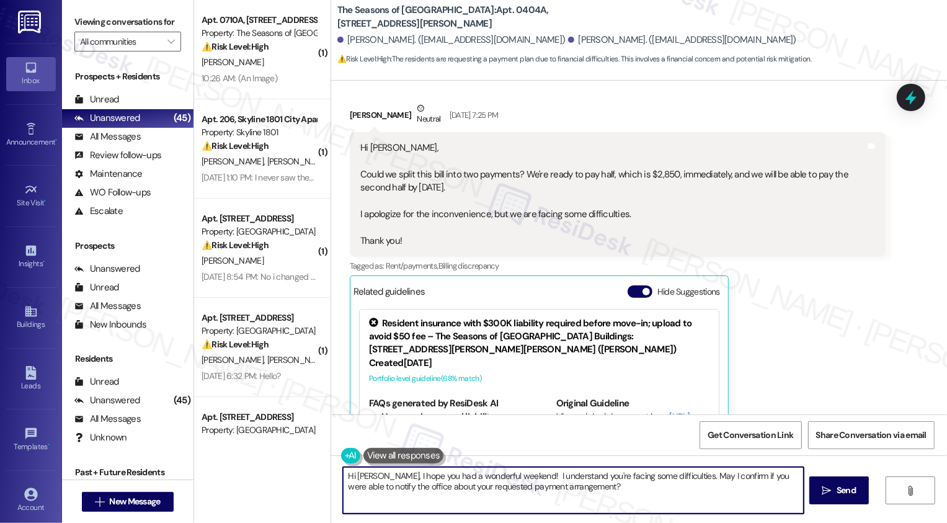
click at [615, 491] on textarea "Hi [PERSON_NAME], I hope you had a wonderful weekend! I understand you're facin…" at bounding box center [573, 490] width 461 height 47
click at [690, 491] on textarea "Hi [PERSON_NAME], I hope you had a wonderful weekend! I understand you're facin…" at bounding box center [573, 490] width 461 height 47
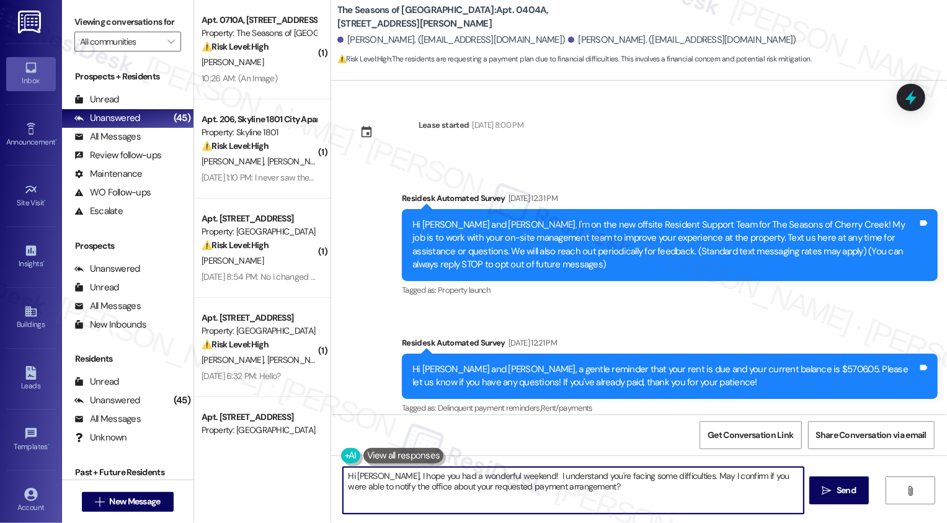
scroll to position [130, 0]
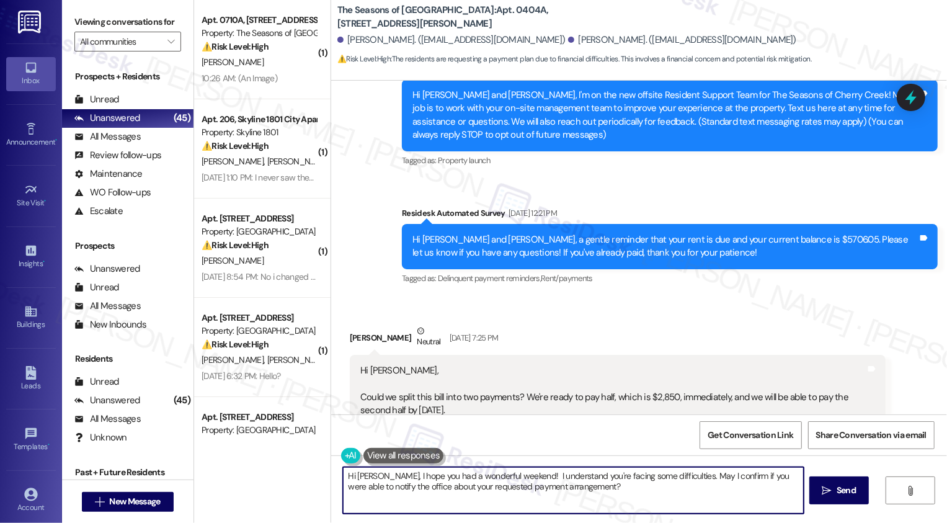
click at [708, 487] on textarea "Hi [PERSON_NAME], I hope you had a wonderful weekend! I understand you're facin…" at bounding box center [573, 490] width 461 height 47
click at [693, 486] on textarea "Hi [PERSON_NAME], I hope you had a wonderful weekend! I understand you're facin…" at bounding box center [573, 490] width 461 height 47
click at [527, 498] on textarea "Hi [PERSON_NAME], I hope you had a wonderful weekend! I understand you're facin…" at bounding box center [573, 490] width 461 height 47
click at [594, 496] on textarea "Hi [PERSON_NAME], I hope you had a wonderful weekend! I understand you're facin…" at bounding box center [573, 490] width 461 height 47
click at [853, 496] on span "Send" at bounding box center [846, 490] width 19 height 13
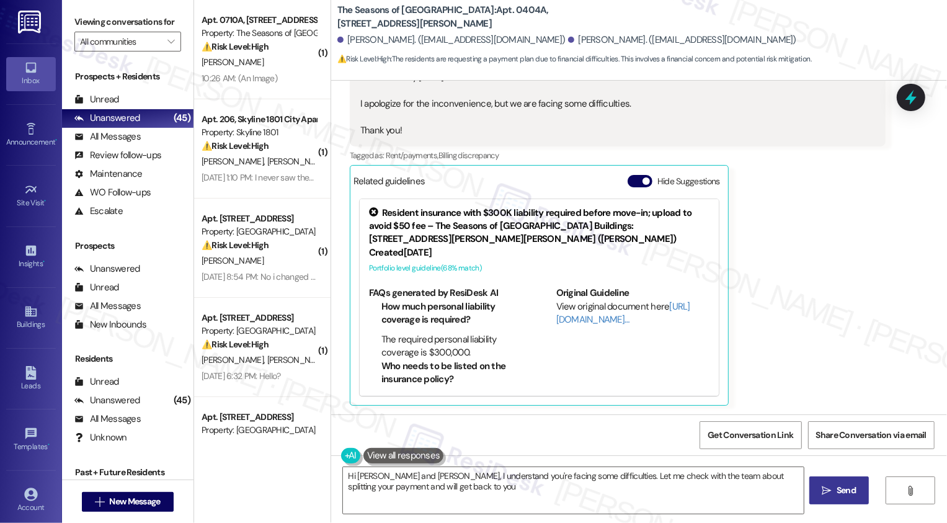
scroll to position [795, 0]
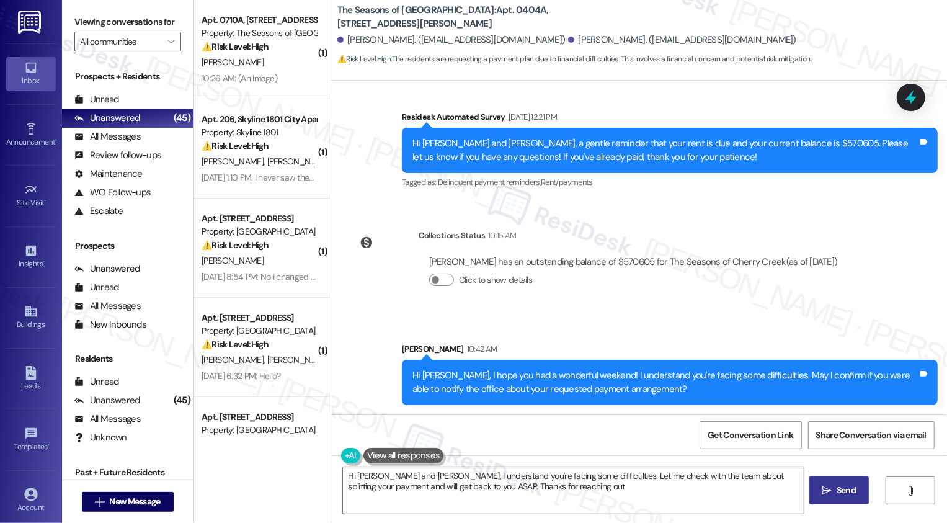
type textarea "Hi [PERSON_NAME] and [PERSON_NAME], I understand you're facing some difficultie…"
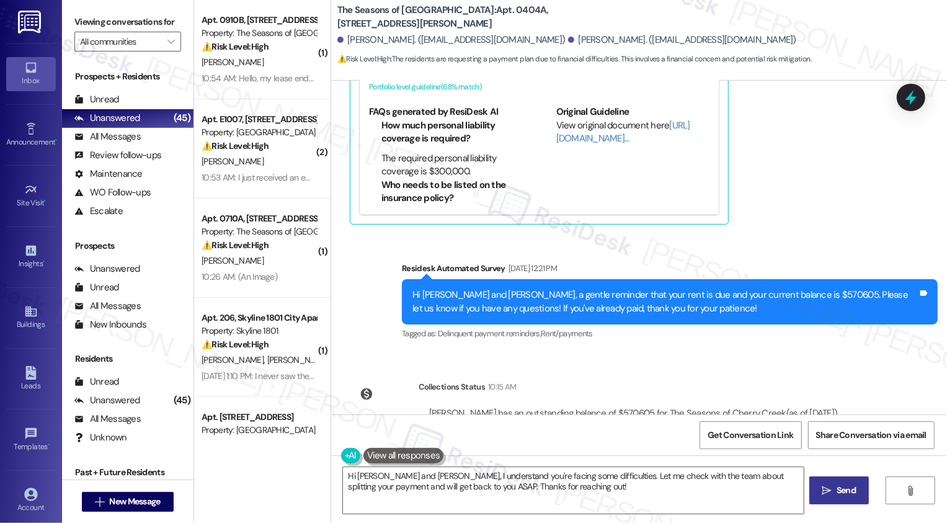
scroll to position [895, 0]
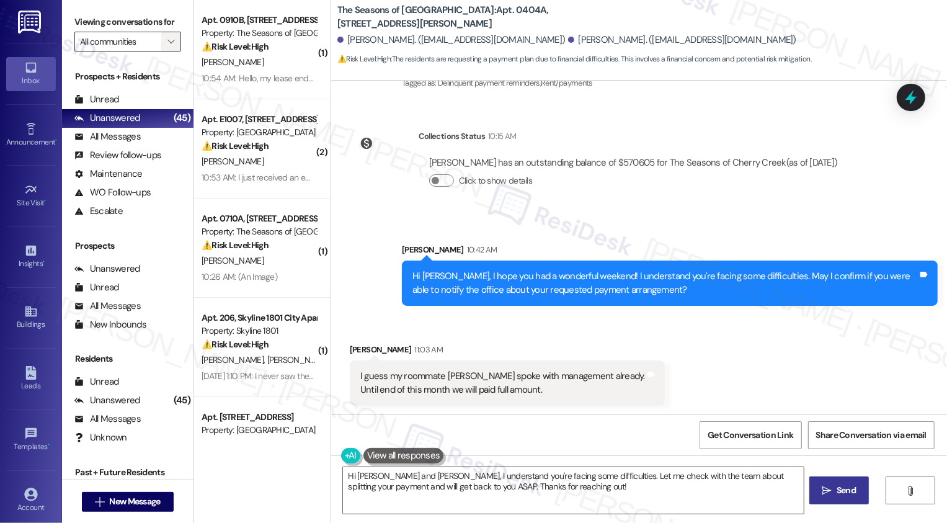
click at [168, 47] on icon "" at bounding box center [171, 42] width 7 height 10
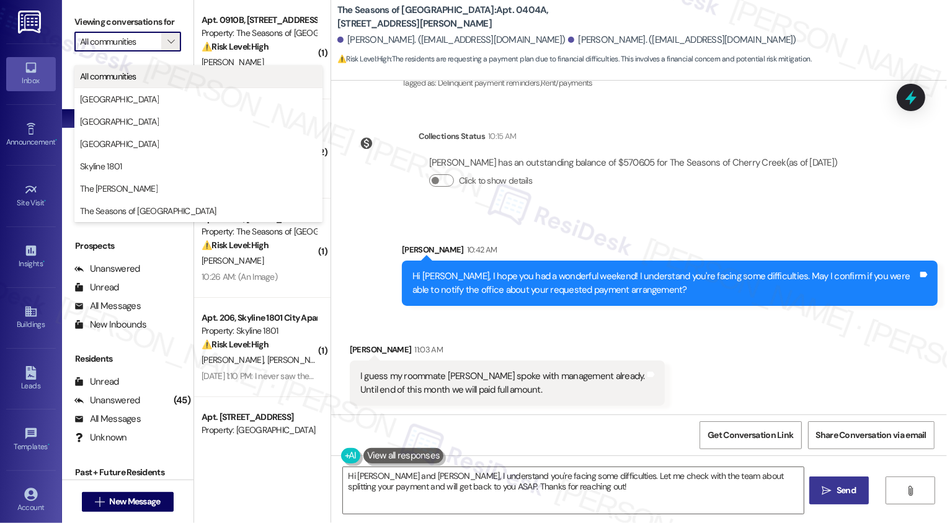
click at [160, 72] on span "All communities" at bounding box center [198, 76] width 237 height 12
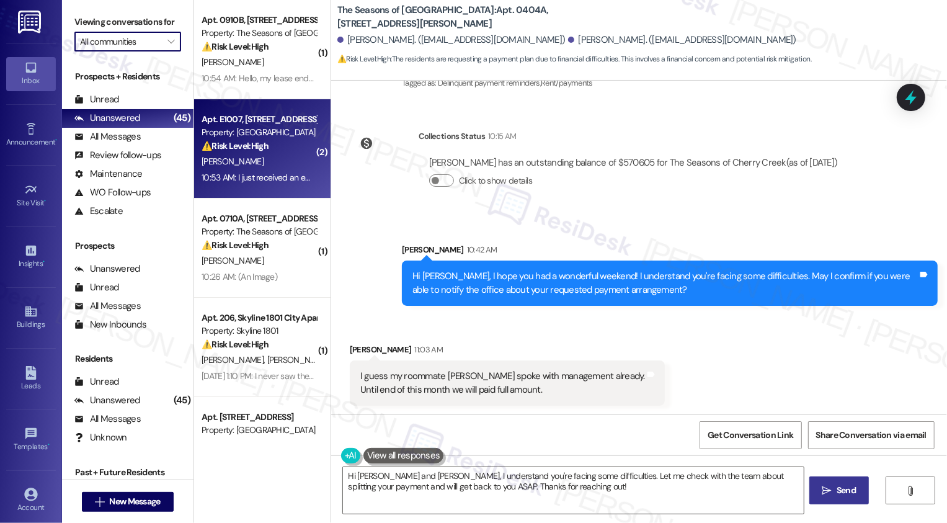
scroll to position [99, 0]
